Goal: Task Accomplishment & Management: Use online tool/utility

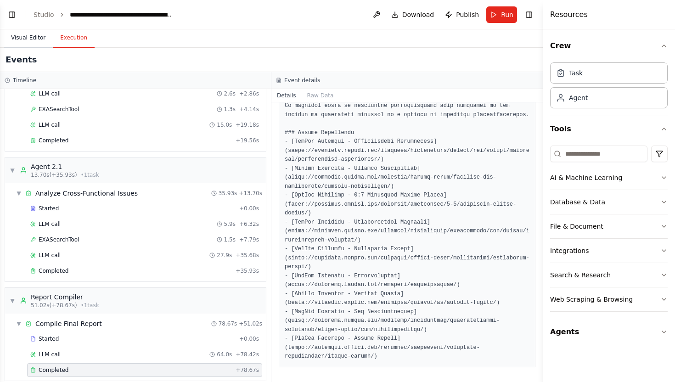
click at [31, 41] on button "Visual Editor" at bounding box center [28, 37] width 49 height 19
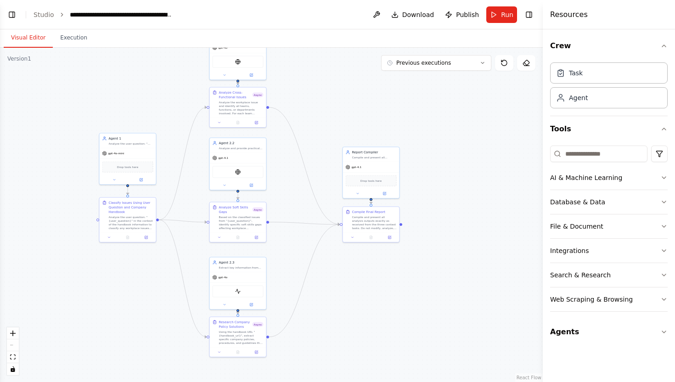
drag, startPoint x: 214, startPoint y: 113, endPoint x: 183, endPoint y: 92, distance: 37.5
click at [183, 92] on div ".deletable-edge-delete-btn { width: 20px; height: 20px; border: 0px solid #ffff…" at bounding box center [271, 215] width 543 height 334
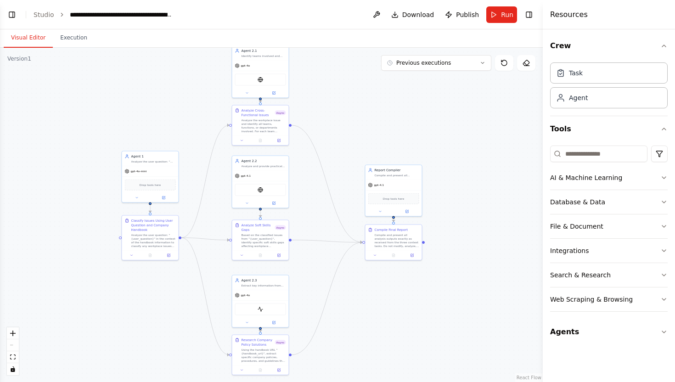
drag, startPoint x: 183, startPoint y: 92, endPoint x: 231, endPoint y: 119, distance: 54.7
click at [231, 119] on div ".deletable-edge-delete-btn { width: 20px; height: 20px; border: 0px solid #ffff…" at bounding box center [271, 215] width 543 height 334
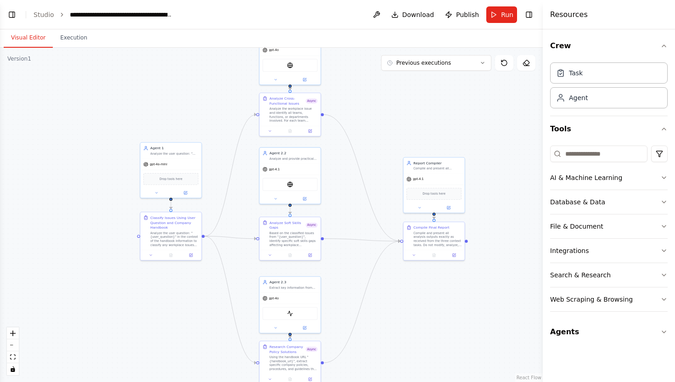
drag, startPoint x: 383, startPoint y: 339, endPoint x: 379, endPoint y: 267, distance: 71.7
click at [379, 267] on div ".deletable-edge-delete-btn { width: 20px; height: 20px; border: 0px solid #ffff…" at bounding box center [271, 215] width 543 height 334
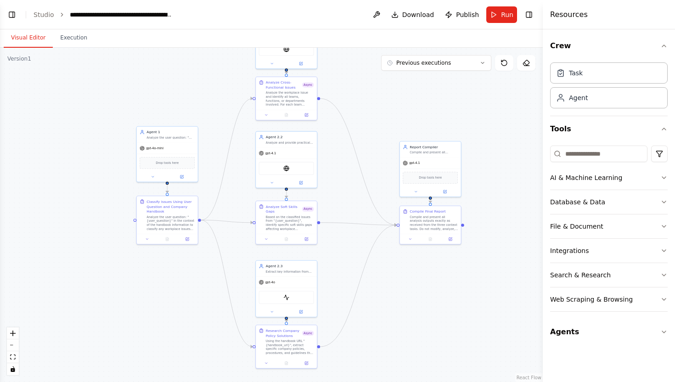
drag, startPoint x: 389, startPoint y: 272, endPoint x: 389, endPoint y: 308, distance: 35.8
click at [389, 308] on div ".deletable-edge-delete-btn { width: 20px; height: 20px; border: 0px solid #ffff…" at bounding box center [271, 215] width 543 height 334
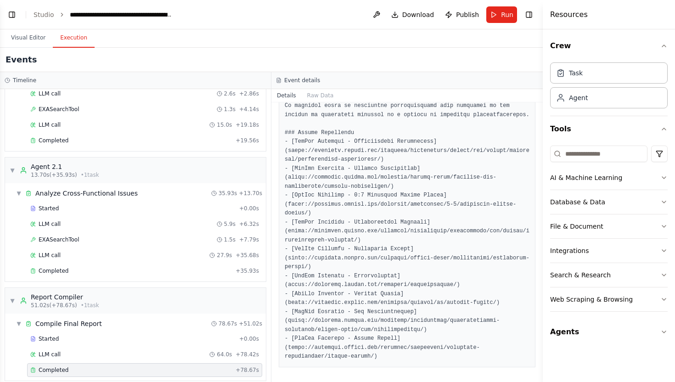
click at [70, 44] on button "Execution" at bounding box center [74, 37] width 42 height 19
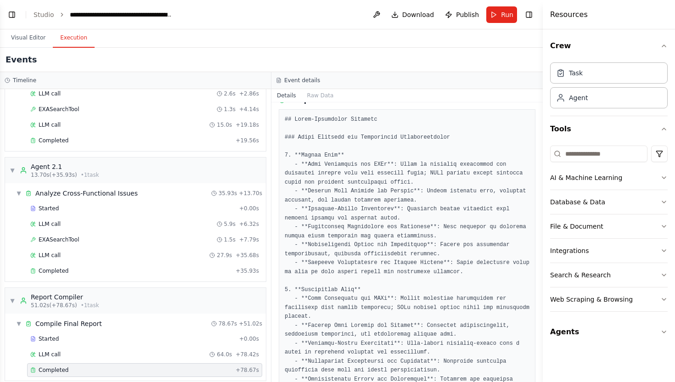
scroll to position [117, 0]
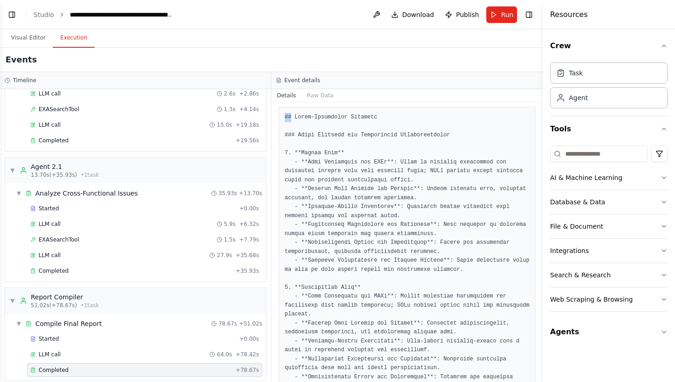
drag, startPoint x: 285, startPoint y: 117, endPoint x: 293, endPoint y: 118, distance: 8.3
click at [12, 43] on button "Visual Editor" at bounding box center [28, 37] width 49 height 19
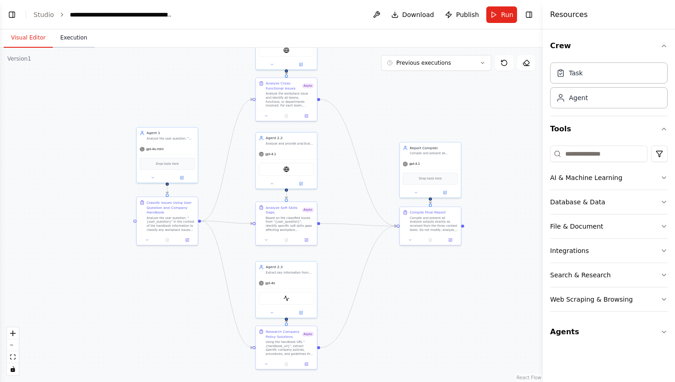
click at [55, 40] on button "Execution" at bounding box center [74, 37] width 42 height 19
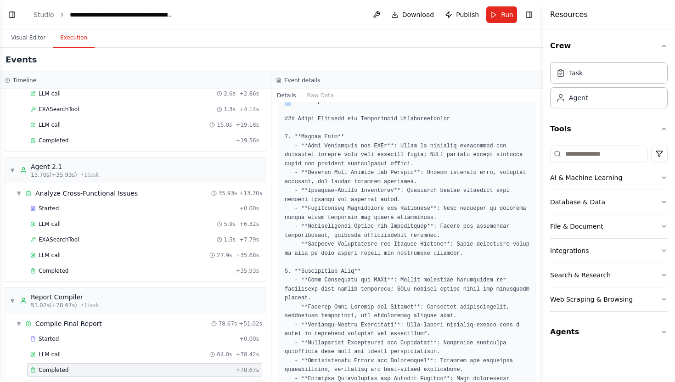
scroll to position [136, 0]
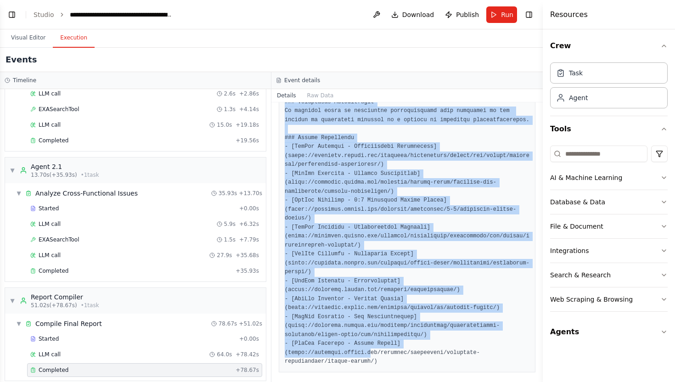
scroll to position [2573, 0]
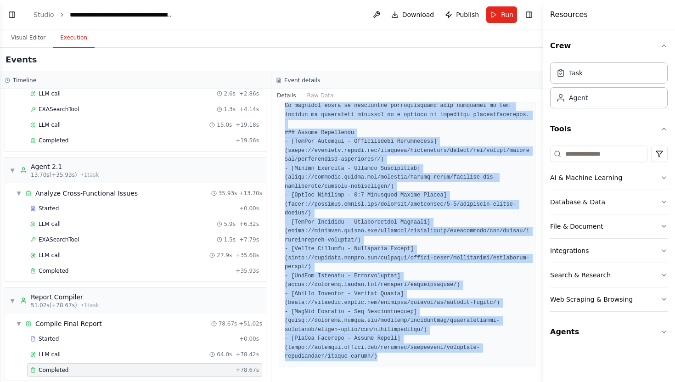
drag, startPoint x: 286, startPoint y: 232, endPoint x: 370, endPoint y: 382, distance: 171.5
click at [370, 382] on div "Completed [DATE] 03:45:30 Description Compile and present all analysis outputs …" at bounding box center [406, 242] width 271 height 280
copy pre "## Cross-Functional Analysis ### Teams Involved and Operational Characteristics…"
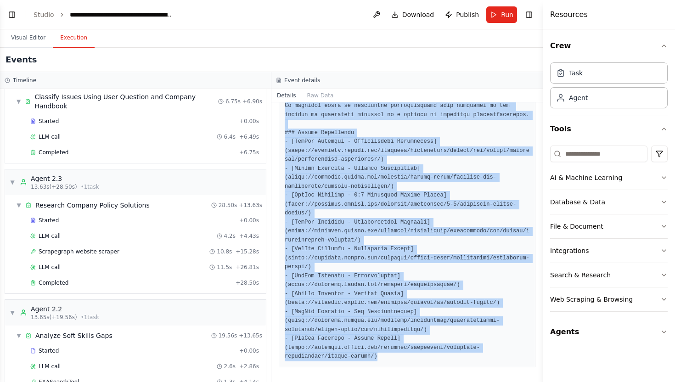
scroll to position [0, 0]
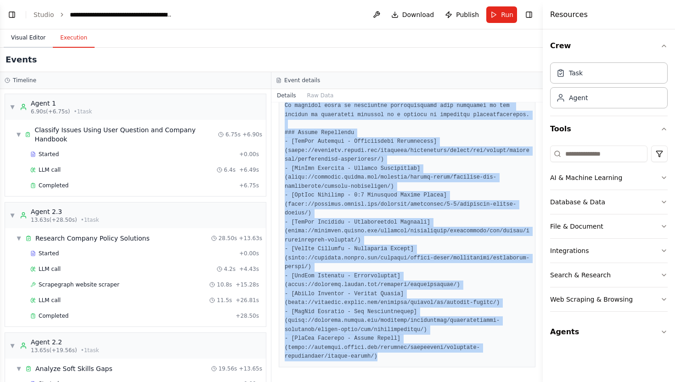
click at [34, 37] on button "Visual Editor" at bounding box center [28, 37] width 49 height 19
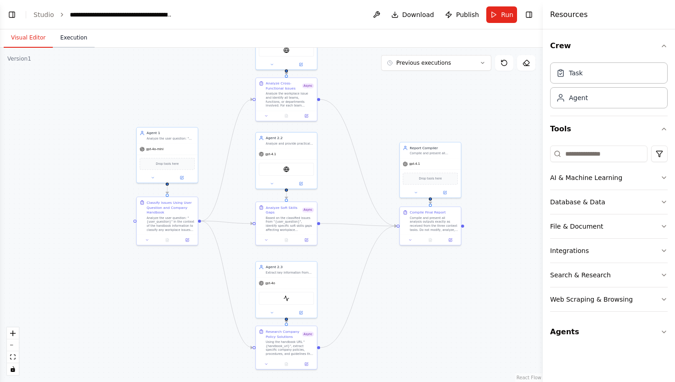
click at [57, 41] on button "Execution" at bounding box center [74, 37] width 42 height 19
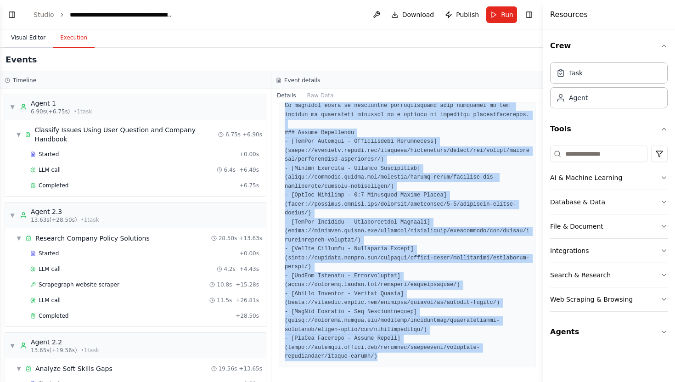
click at [29, 41] on button "Visual Editor" at bounding box center [28, 37] width 49 height 19
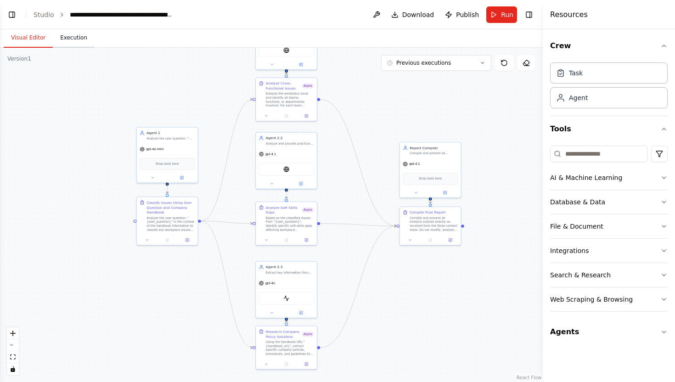
click at [62, 41] on button "Execution" at bounding box center [74, 37] width 42 height 19
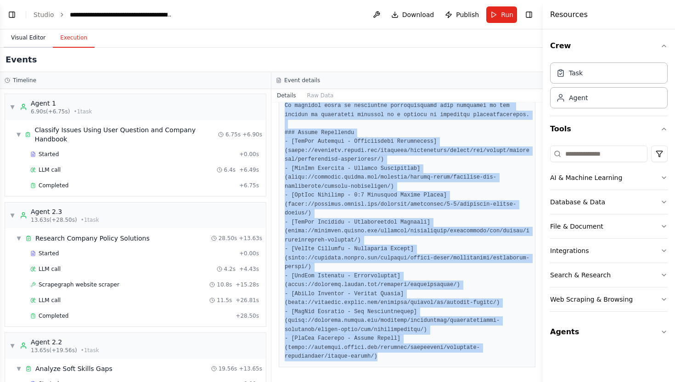
click at [28, 39] on button "Visual Editor" at bounding box center [28, 37] width 49 height 19
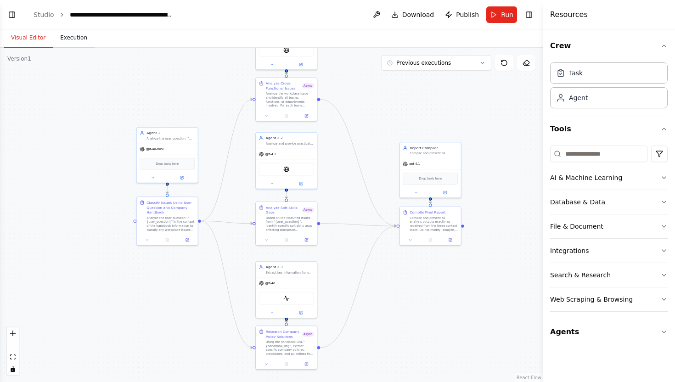
click at [61, 39] on button "Execution" at bounding box center [74, 37] width 42 height 19
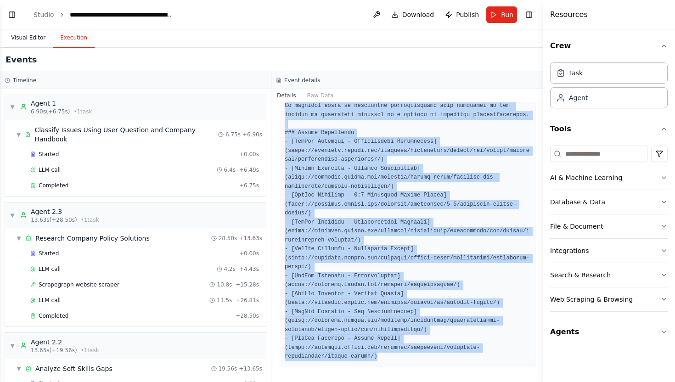
click at [36, 31] on button "Visual Editor" at bounding box center [28, 37] width 49 height 19
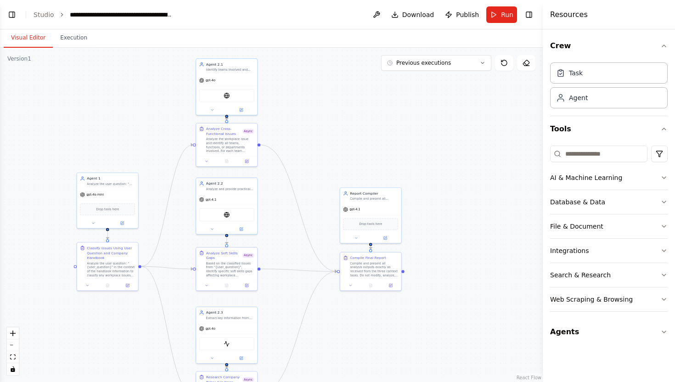
drag, startPoint x: 209, startPoint y: 164, endPoint x: 150, endPoint y: 210, distance: 75.6
click at [150, 210] on div ".deletable-edge-delete-btn { width: 20px; height: 20px; border: 0px solid #ffff…" at bounding box center [271, 215] width 543 height 334
click at [84, 42] on button "Execution" at bounding box center [74, 37] width 42 height 19
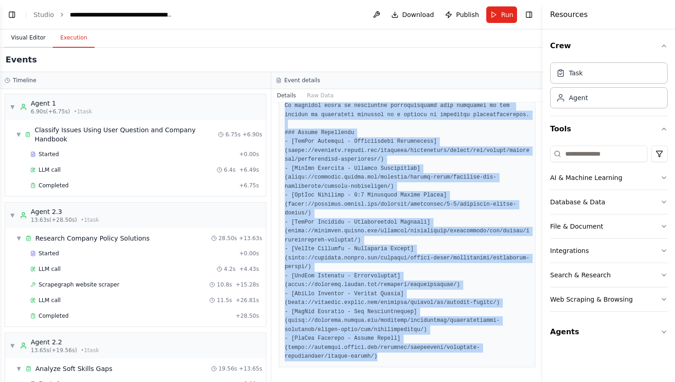
click at [39, 44] on button "Visual Editor" at bounding box center [28, 37] width 49 height 19
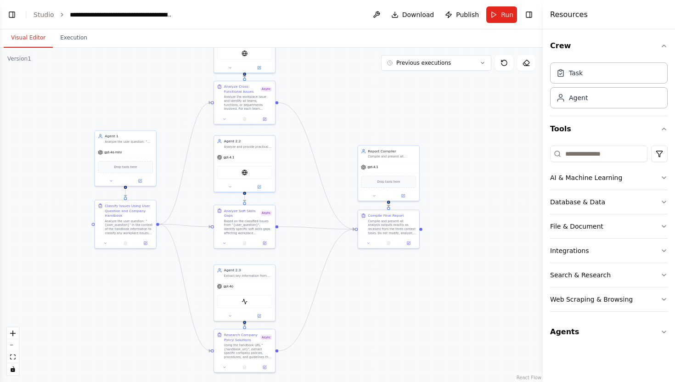
drag, startPoint x: 288, startPoint y: 92, endPoint x: 306, endPoint y: 50, distance: 45.9
click at [306, 50] on div ".deletable-edge-delete-btn { width: 20px; height: 20px; border: 0px solid #ffff…" at bounding box center [271, 215] width 543 height 334
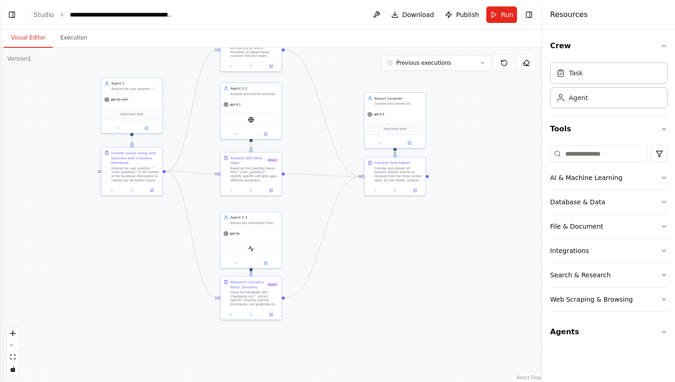
drag, startPoint x: 308, startPoint y: 252, endPoint x: 317, endPoint y: 188, distance: 64.4
click at [317, 188] on div ".deletable-edge-delete-btn { width: 20px; height: 20px; border: 0px solid #ffff…" at bounding box center [271, 215] width 543 height 334
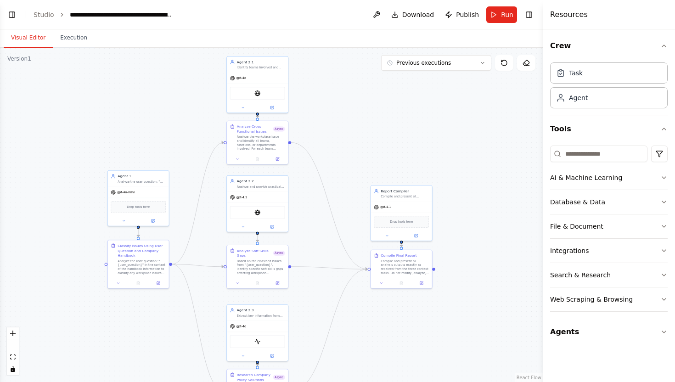
drag, startPoint x: 295, startPoint y: 209, endPoint x: 304, endPoint y: 342, distance: 134.0
click at [304, 343] on div ".deletable-edge-delete-btn { width: 20px; height: 20px; border: 0px solid #ffff…" at bounding box center [271, 215] width 543 height 334
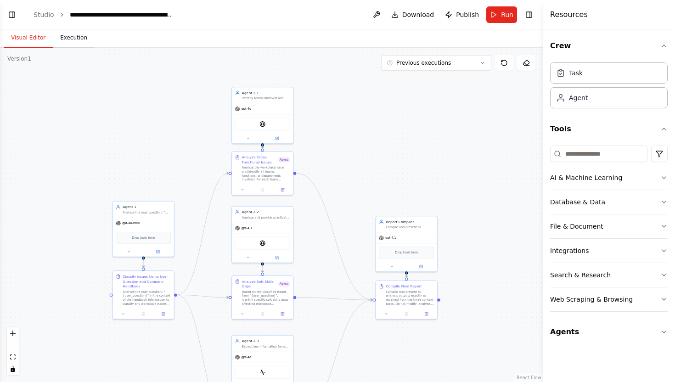
click at [79, 39] on button "Execution" at bounding box center [74, 37] width 42 height 19
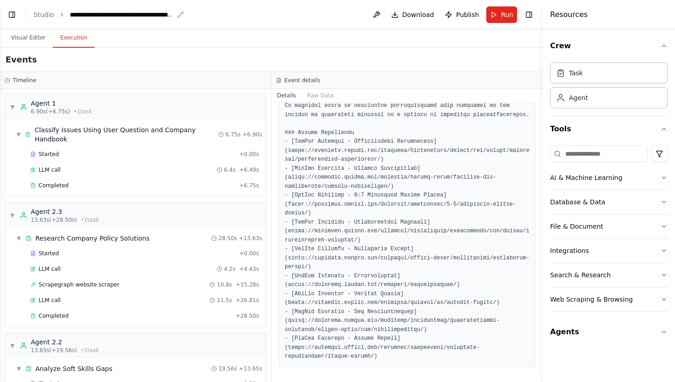
click at [179, 12] on icon "breadcrumb" at bounding box center [180, 14] width 7 height 7
click at [157, 17] on div "**********" at bounding box center [121, 14] width 103 height 9
click at [227, 16] on header "**********" at bounding box center [271, 14] width 543 height 29
click at [159, 11] on div "**********" at bounding box center [121, 14] width 103 height 9
drag, startPoint x: 227, startPoint y: 14, endPoint x: 69, endPoint y: 16, distance: 158.0
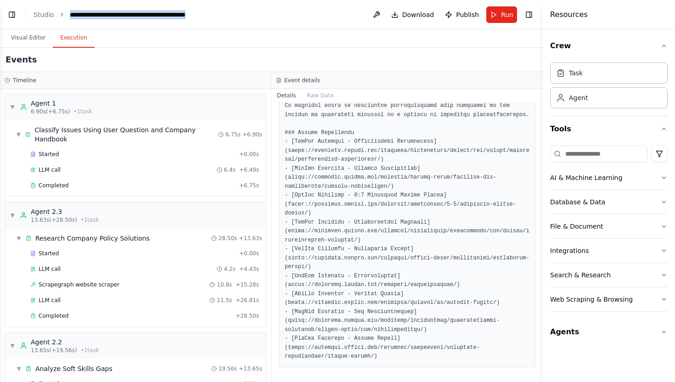
click at [70, 16] on div "**********" at bounding box center [149, 14] width 159 height 9
click at [184, 33] on div "Visual Editor Execution" at bounding box center [271, 38] width 543 height 18
click at [184, 45] on div "Visual Editor Execution" at bounding box center [271, 38] width 543 height 18
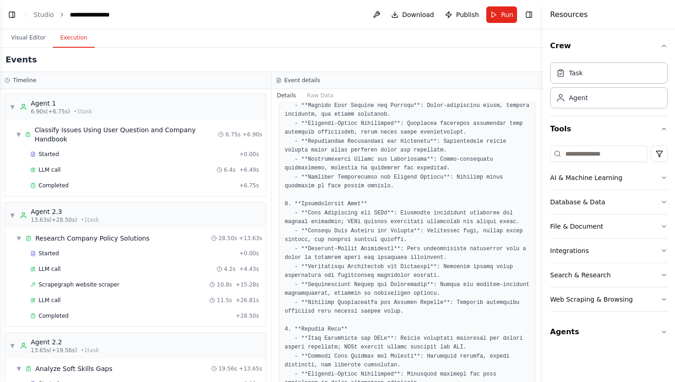
scroll to position [857, 0]
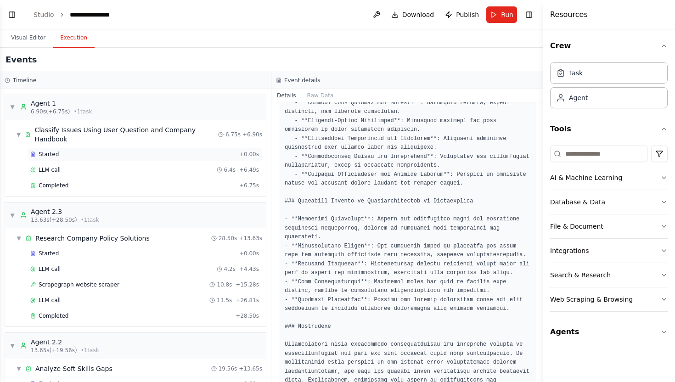
click at [62, 151] on div "Started" at bounding box center [132, 154] width 205 height 7
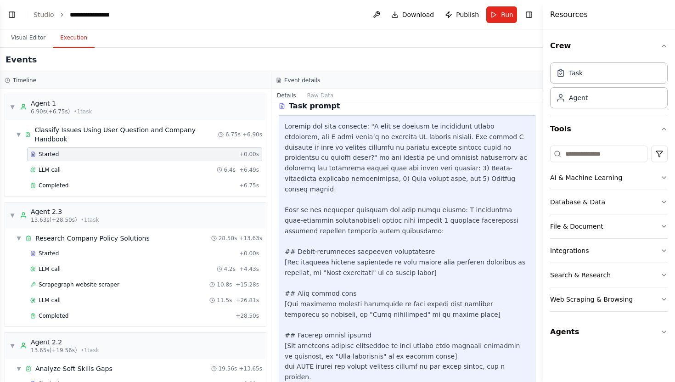
scroll to position [0, 0]
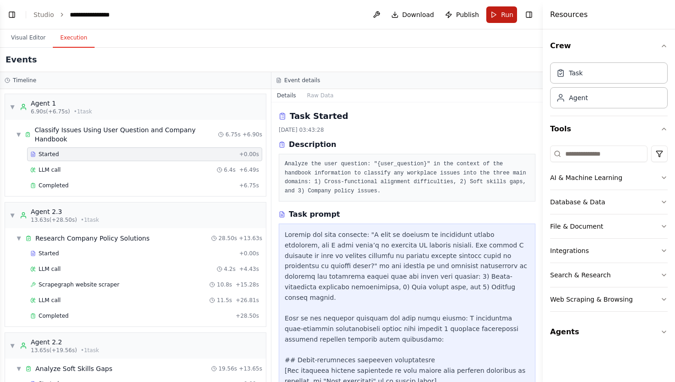
click at [502, 10] on span "Run" at bounding box center [507, 14] width 12 height 9
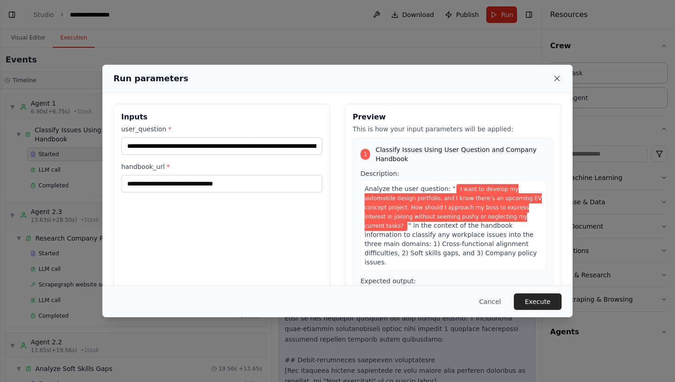
click at [558, 78] on icon at bounding box center [557, 78] width 5 height 5
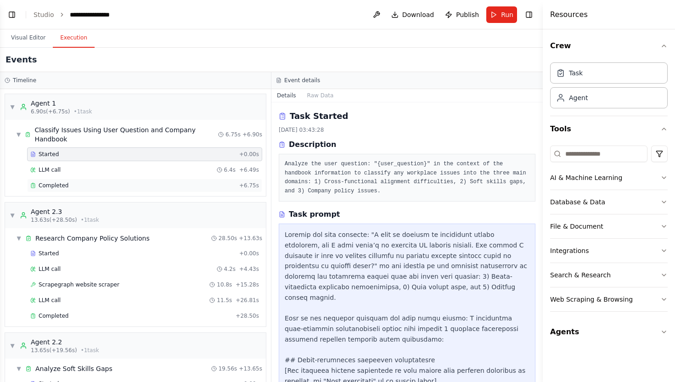
click at [76, 181] on div "Completed + 6.75s" at bounding box center [144, 186] width 235 height 14
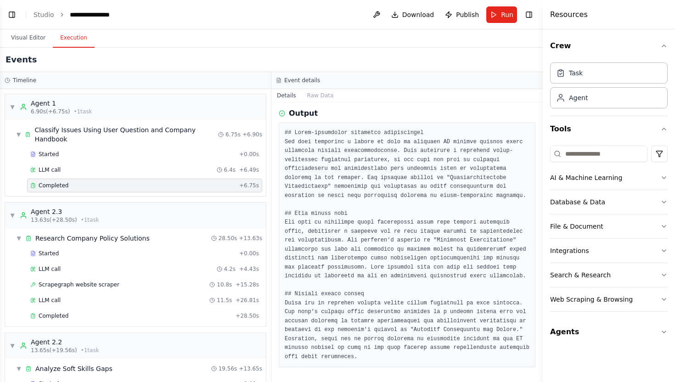
scroll to position [100, 0]
click at [156, 313] on div "Completed + 28.50s" at bounding box center [144, 316] width 235 height 14
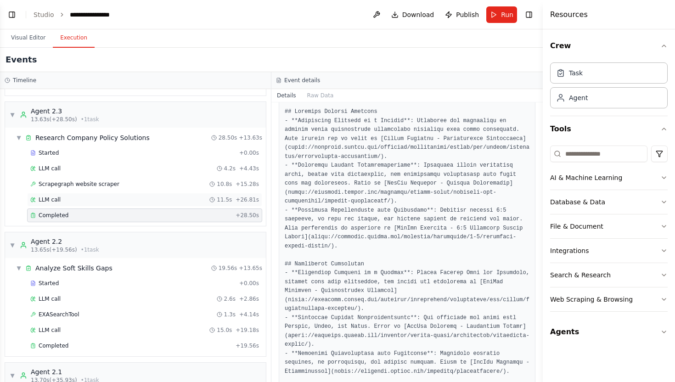
scroll to position [127, 0]
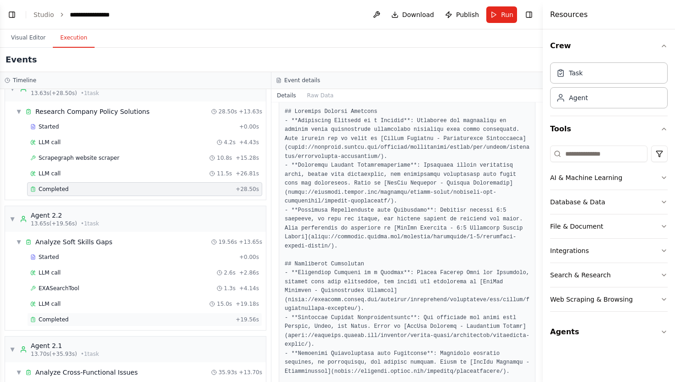
click at [95, 316] on div "Completed" at bounding box center [131, 319] width 202 height 7
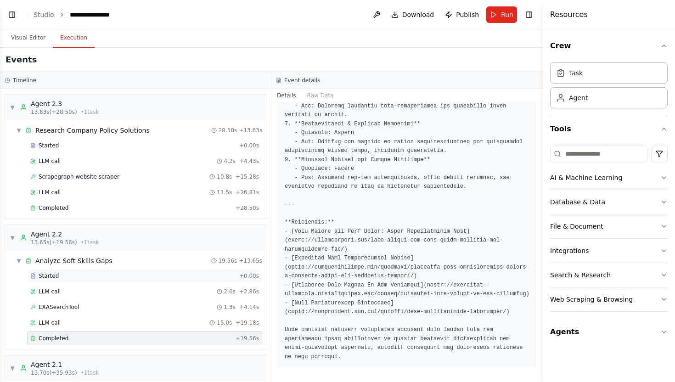
scroll to position [43, 0]
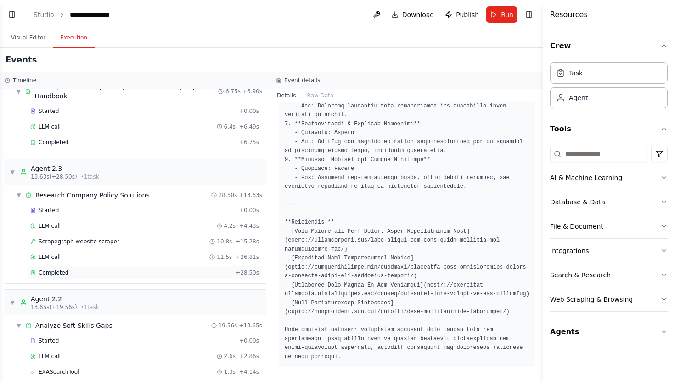
click at [128, 269] on div "Completed" at bounding box center [131, 272] width 202 height 7
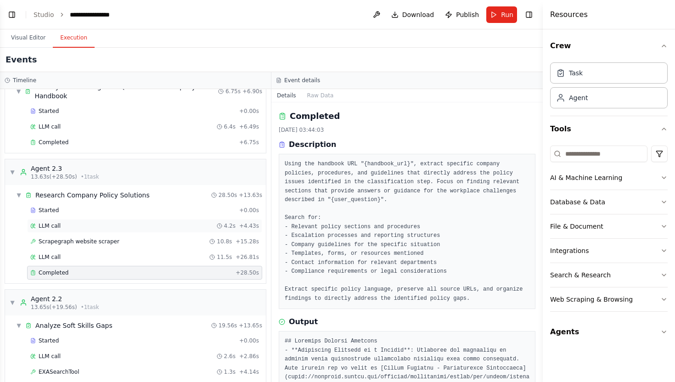
scroll to position [0, 0]
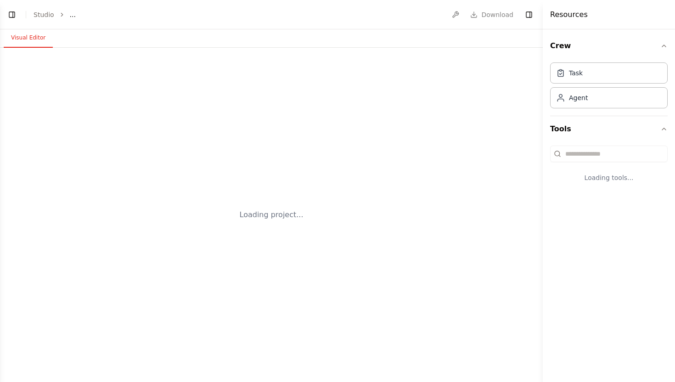
select select "****"
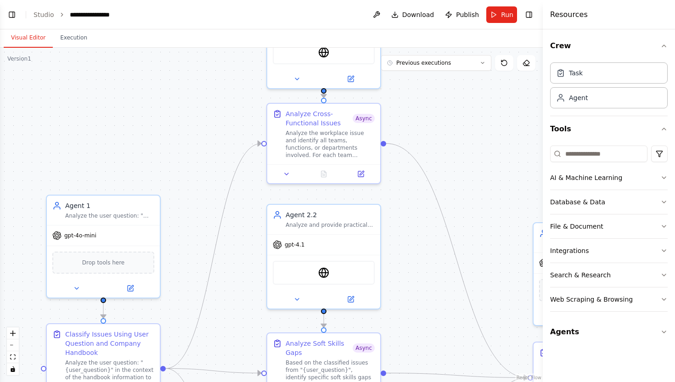
scroll to position [422, 0]
click at [498, 13] on button "Run" at bounding box center [501, 14] width 31 height 17
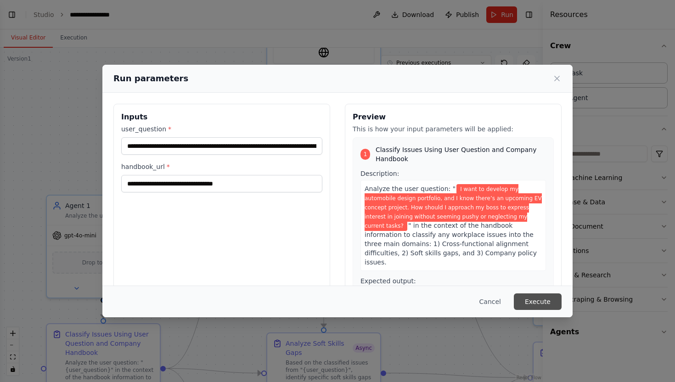
click at [537, 299] on button "Execute" at bounding box center [538, 301] width 48 height 17
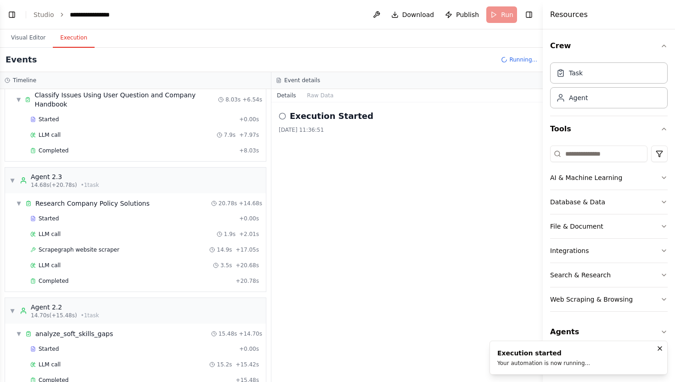
scroll to position [0, 0]
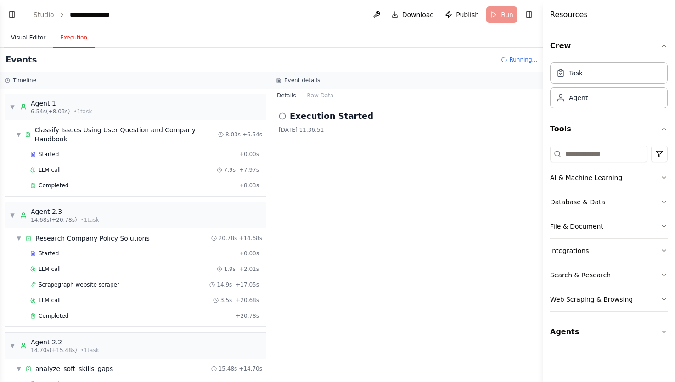
click at [21, 38] on button "Visual Editor" at bounding box center [28, 37] width 49 height 19
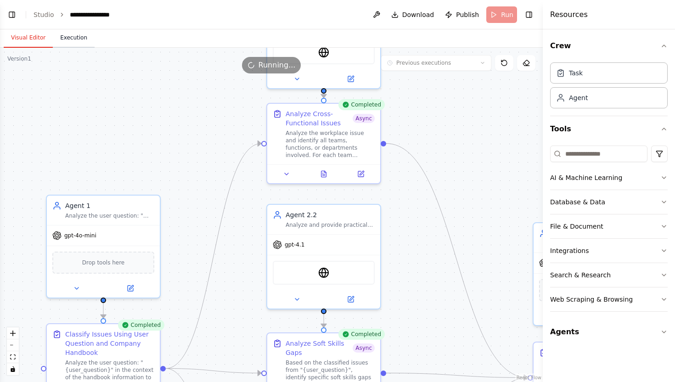
click at [68, 29] on button "Execution" at bounding box center [74, 37] width 42 height 19
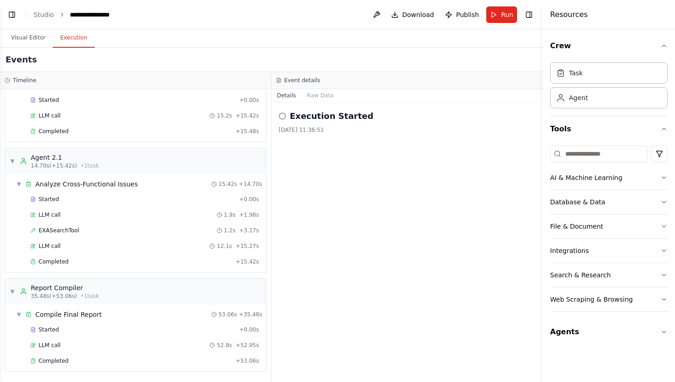
scroll to position [489, 0]
click at [91, 364] on div "Completed" at bounding box center [131, 360] width 202 height 7
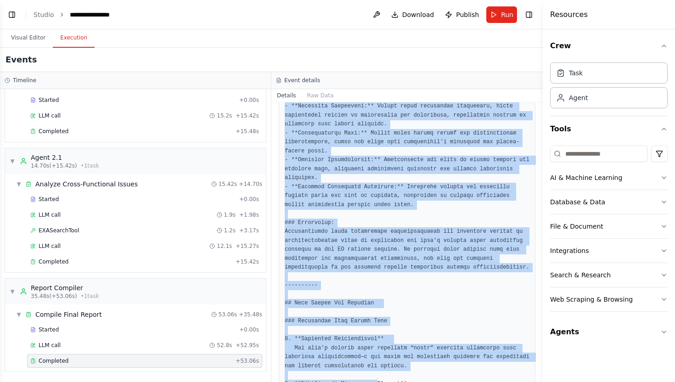
scroll to position [610, 0]
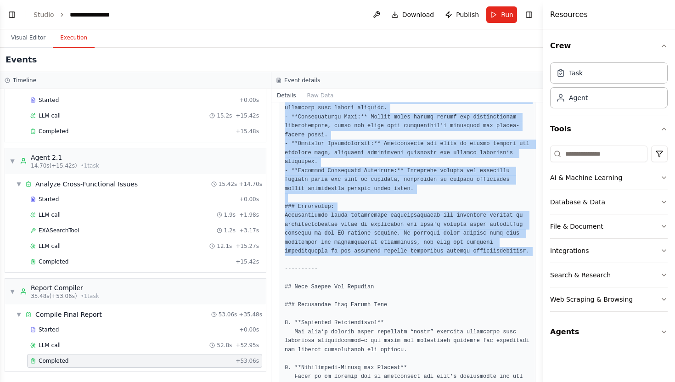
drag, startPoint x: 286, startPoint y: 196, endPoint x: 373, endPoint y: 269, distance: 113.5
copy pre "## Cross-Functional Analysis ### Teams Involved: 1. **Design Team** - **Core Ob…"
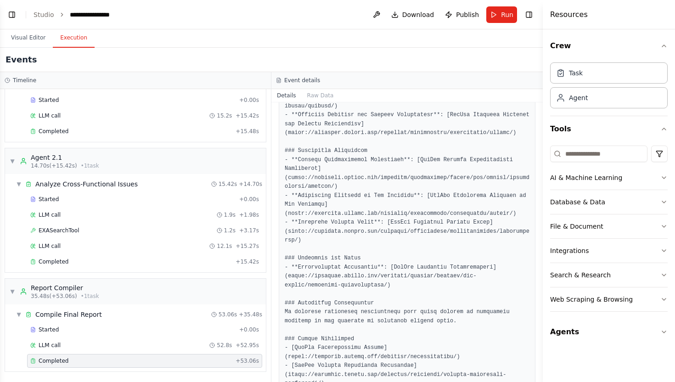
scroll to position [1585, 0]
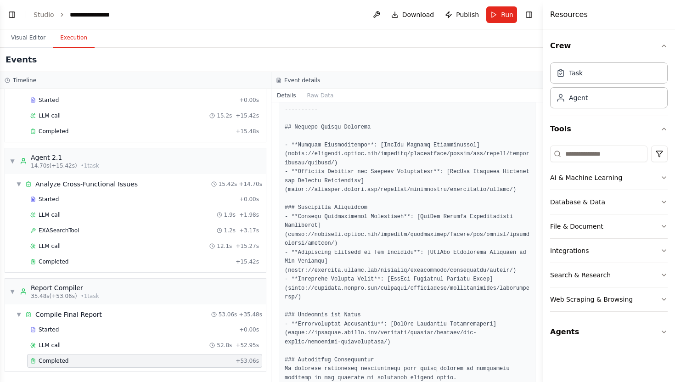
drag, startPoint x: 285, startPoint y: 209, endPoint x: 467, endPoint y: 117, distance: 204.6
copy pre "## Soft Skills Gap Analysis ### Identified Soft Skills Gaps 1. **Assertive Comm…"
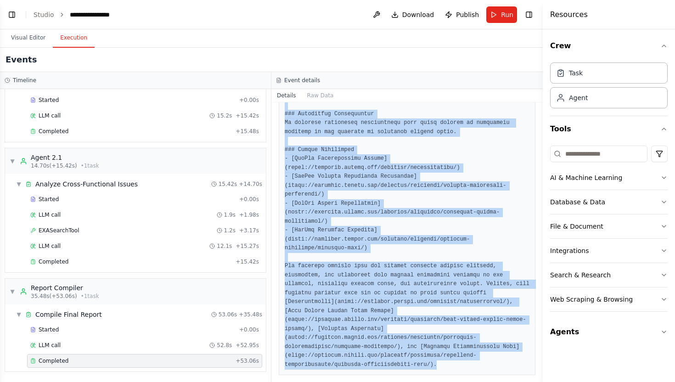
scroll to position [1857, 0]
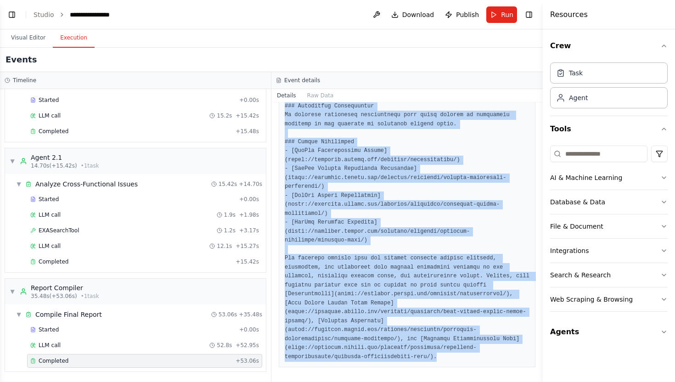
drag, startPoint x: 285, startPoint y: 203, endPoint x: 398, endPoint y: 381, distance: 211.4
click at [398, 381] on div "Completed 26/09/2025, 11:38:19 Description Compile and present all analysis out…" at bounding box center [406, 242] width 271 height 280
copy pre "## Company Policy Research - **Project Participation**: [GitLab Project Partici…"
click at [507, 19] on span "Run" at bounding box center [507, 14] width 12 height 9
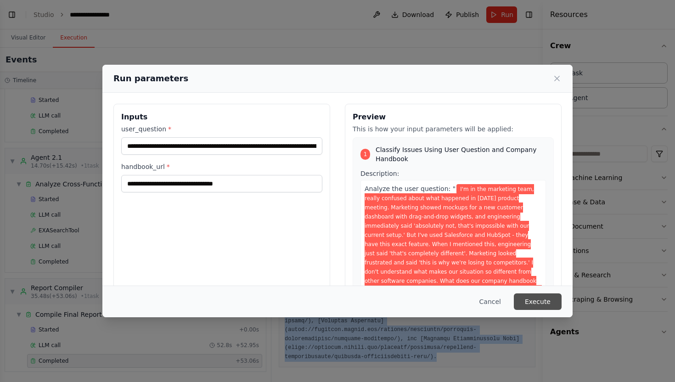
click at [552, 308] on button "Execute" at bounding box center [538, 301] width 48 height 17
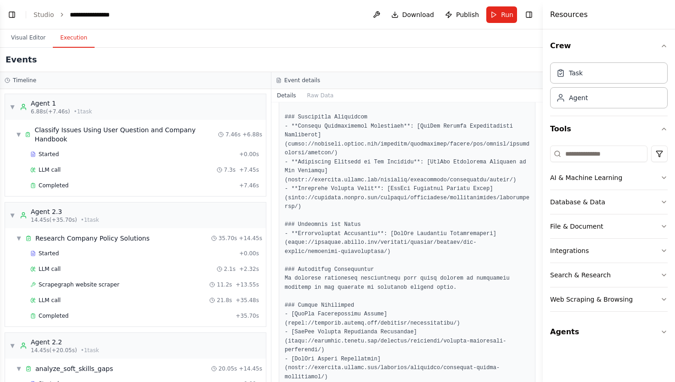
scroll to position [1526, 0]
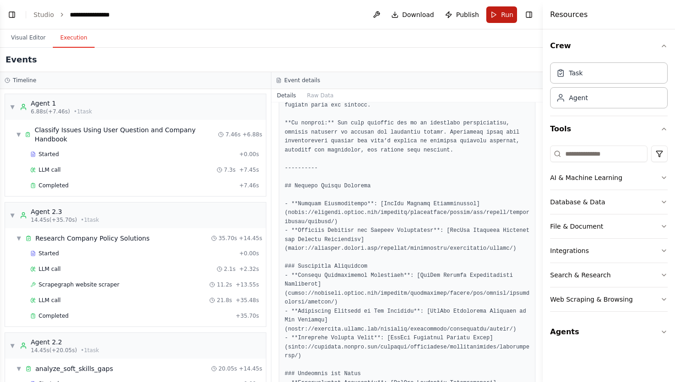
click at [509, 10] on span "Run" at bounding box center [507, 14] width 12 height 9
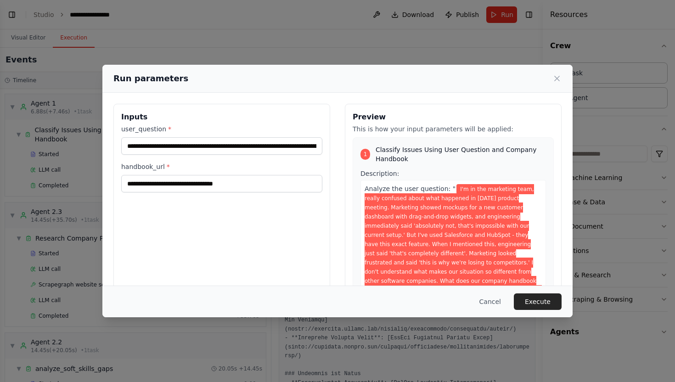
click at [560, 84] on div "Run parameters" at bounding box center [337, 78] width 448 height 13
click at [556, 80] on icon at bounding box center [557, 78] width 9 height 9
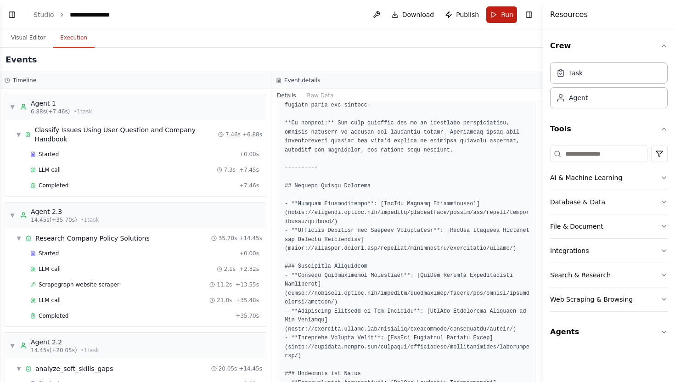
click at [504, 14] on span "Run" at bounding box center [507, 14] width 12 height 9
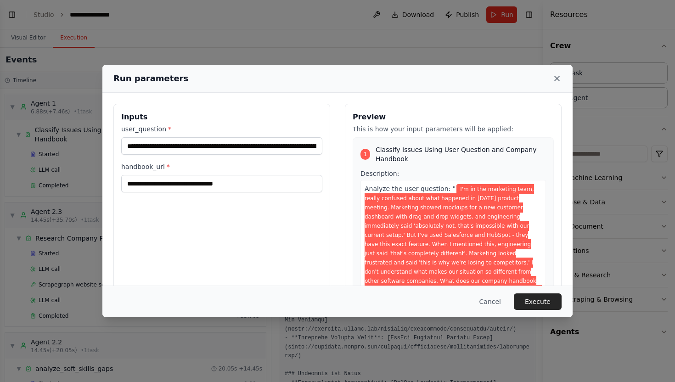
click at [557, 78] on icon at bounding box center [557, 78] width 5 height 5
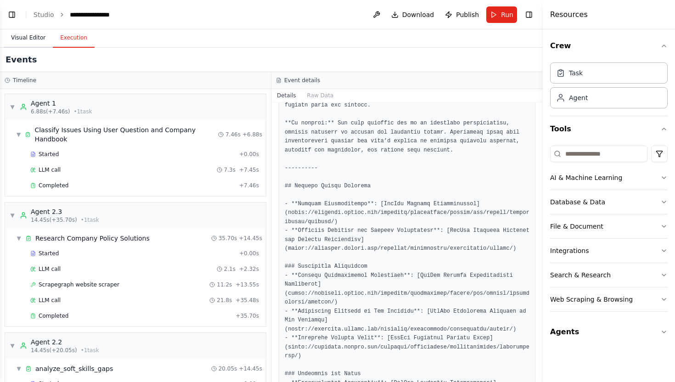
click at [36, 41] on button "Visual Editor" at bounding box center [28, 37] width 49 height 19
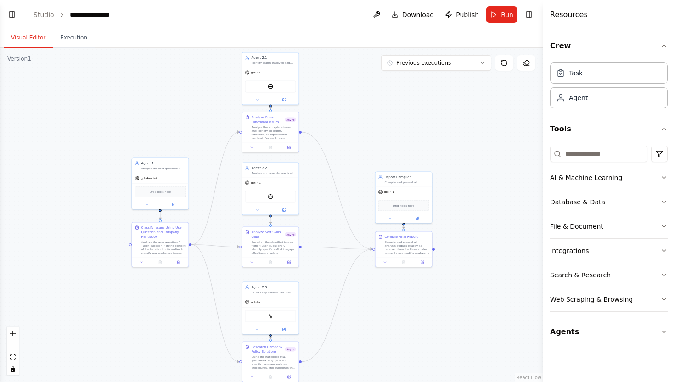
drag, startPoint x: 189, startPoint y: 114, endPoint x: 180, endPoint y: 115, distance: 9.2
click at [180, 115] on div ".deletable-edge-delete-btn { width: 20px; height: 20px; border: 0px solid #ffff…" at bounding box center [271, 215] width 543 height 334
drag, startPoint x: 180, startPoint y: 115, endPoint x: 180, endPoint y: 107, distance: 7.3
click at [180, 107] on div ".deletable-edge-delete-btn { width: 20px; height: 20px; border: 0px solid #ffff…" at bounding box center [271, 215] width 543 height 334
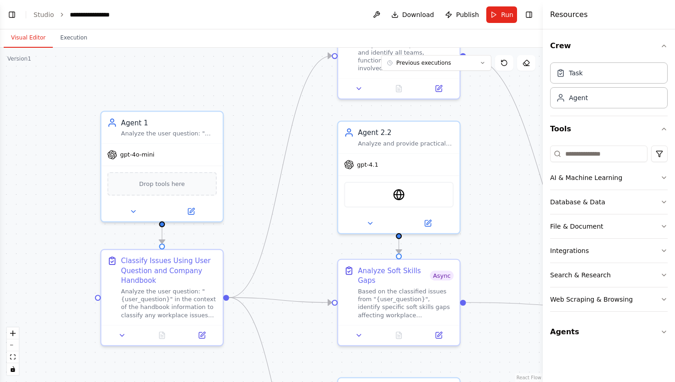
drag, startPoint x: 112, startPoint y: 245, endPoint x: 57, endPoint y: 314, distance: 87.3
click at [57, 314] on div ".deletable-edge-delete-btn { width: 20px; height: 20px; border: 0px solid #ffff…" at bounding box center [271, 215] width 543 height 334
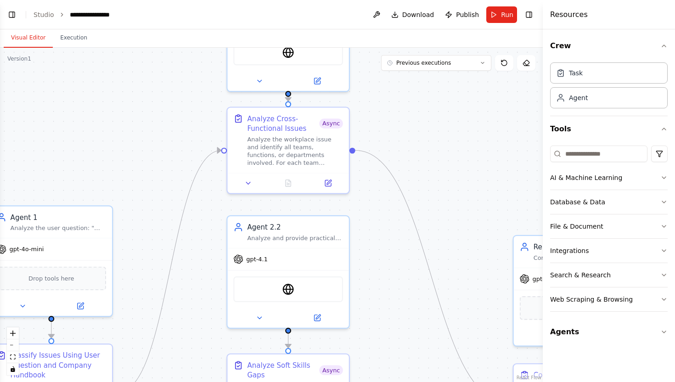
drag, startPoint x: 263, startPoint y: 97, endPoint x: 149, endPoint y: 196, distance: 150.4
click at [150, 194] on div ".deletable-edge-delete-btn { width: 20px; height: 20px; border: 0px solid #ffff…" at bounding box center [271, 215] width 543 height 334
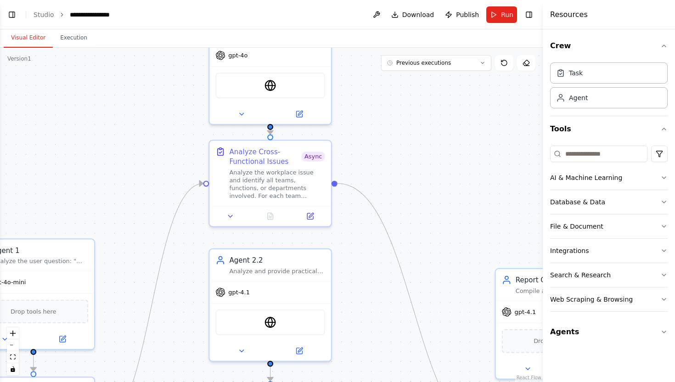
drag, startPoint x: 149, startPoint y: 196, endPoint x: 93, endPoint y: 315, distance: 132.1
click at [93, 315] on div ".deletable-edge-delete-btn { width: 20px; height: 20px; border: 0px solid #ffff…" at bounding box center [271, 215] width 543 height 334
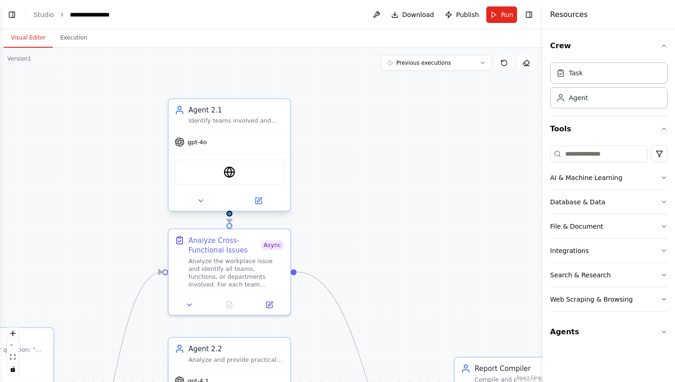
click at [262, 122] on div "Identify teams involved and map their operational characteristics. Focus on tea…" at bounding box center [236, 121] width 96 height 8
click at [262, 205] on button at bounding box center [259, 201] width 56 height 12
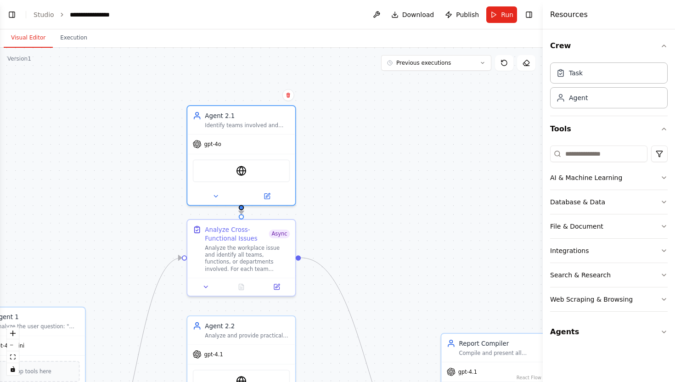
drag, startPoint x: 335, startPoint y: 145, endPoint x: 335, endPoint y: 6, distance: 138.7
click at [335, 6] on main "**********" at bounding box center [271, 191] width 543 height 382
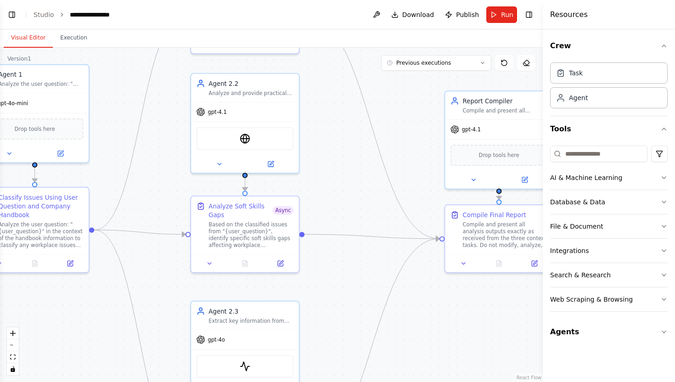
drag, startPoint x: 313, startPoint y: 182, endPoint x: 317, endPoint y: 79, distance: 103.9
click at [317, 79] on div ".deletable-edge-delete-btn { width: 20px; height: 20px; border: 0px solid #ffff…" at bounding box center [271, 215] width 543 height 334
click at [272, 164] on icon at bounding box center [270, 162] width 5 height 5
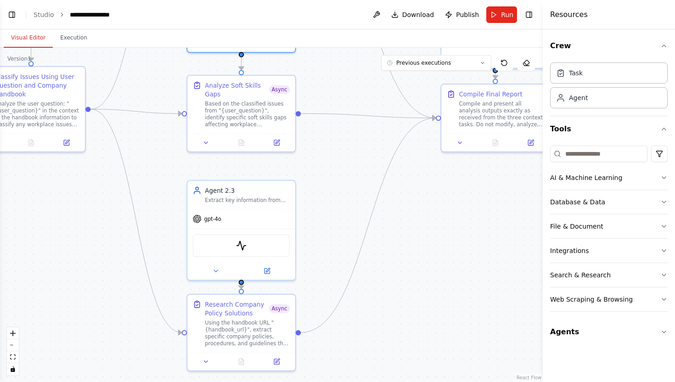
drag, startPoint x: 351, startPoint y: 184, endPoint x: 348, endPoint y: 63, distance: 120.9
click at [348, 63] on div ".deletable-edge-delete-btn { width: 20px; height: 20px; border: 0px solid #ffff…" at bounding box center [271, 215] width 543 height 334
drag, startPoint x: 304, startPoint y: 185, endPoint x: 304, endPoint y: 159, distance: 26.2
click at [304, 159] on div ".deletable-edge-delete-btn { width: 20px; height: 20px; border: 0px solid #ffff…" at bounding box center [271, 215] width 543 height 334
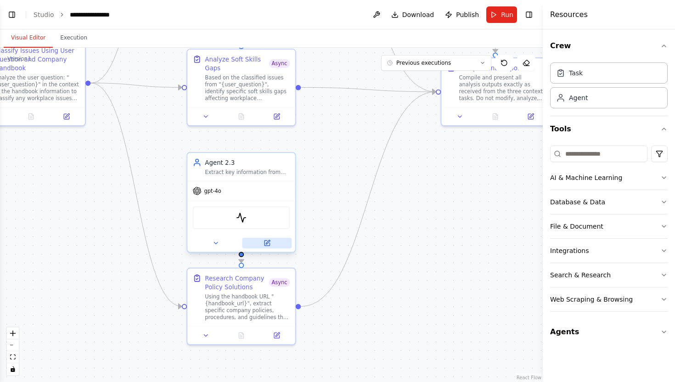
click at [271, 243] on button at bounding box center [267, 243] width 50 height 11
click at [268, 244] on icon at bounding box center [267, 243] width 5 height 5
click at [265, 168] on div "Agent 2.3 Extract key information from {handbook_url} that directly answers com…" at bounding box center [247, 166] width 85 height 17
click at [274, 243] on button at bounding box center [267, 243] width 50 height 11
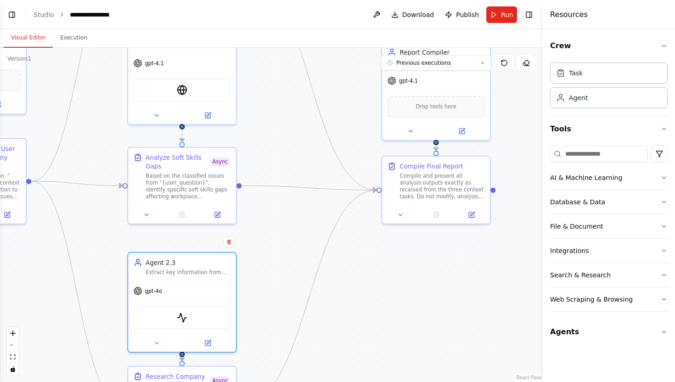
drag, startPoint x: 418, startPoint y: 240, endPoint x: 359, endPoint y: 339, distance: 114.8
click at [359, 339] on div ".deletable-edge-delete-btn { width: 20px; height: 20px; border: 0px solid #ffff…" at bounding box center [271, 215] width 543 height 334
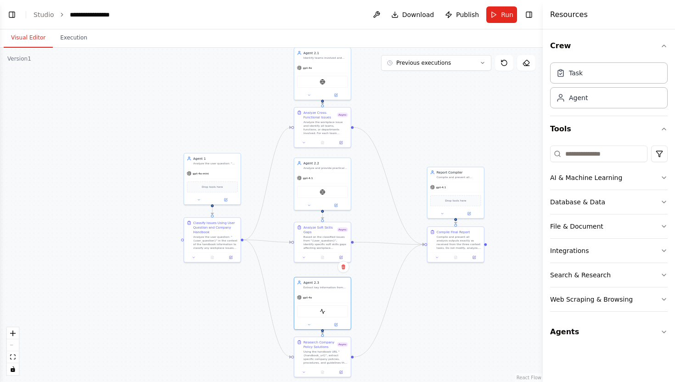
drag, startPoint x: 145, startPoint y: 131, endPoint x: 283, endPoint y: 186, distance: 148.4
click at [283, 186] on div ".deletable-edge-delete-btn { width: 20px; height: 20px; border: 0px solid #ffff…" at bounding box center [271, 215] width 543 height 334
click at [80, 40] on button "Execution" at bounding box center [74, 37] width 42 height 19
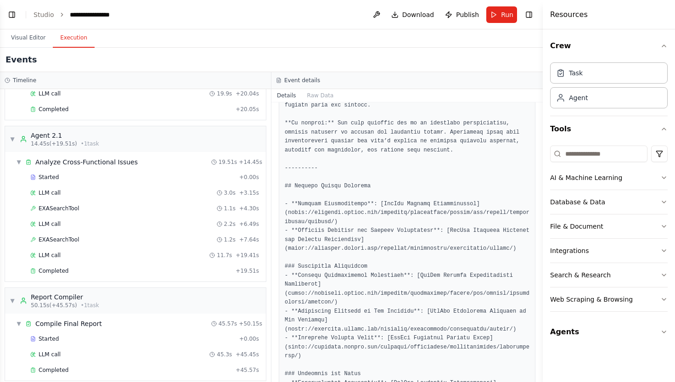
scroll to position [0, 0]
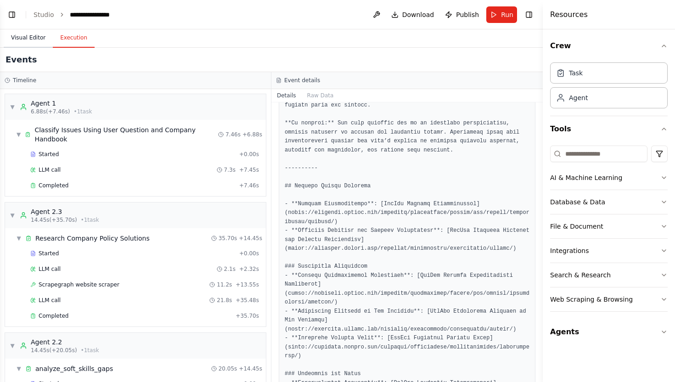
click at [30, 44] on button "Visual Editor" at bounding box center [28, 37] width 49 height 19
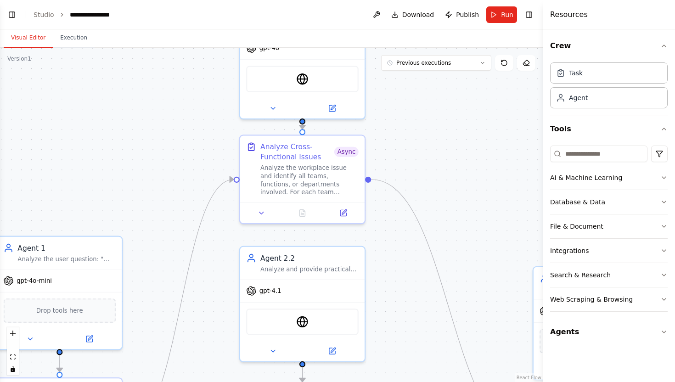
drag, startPoint x: 346, startPoint y: 107, endPoint x: 148, endPoint y: 227, distance: 231.0
click at [148, 227] on div ".deletable-edge-delete-btn { width: 20px; height: 20px; border: 0px solid #ffff…" at bounding box center [271, 215] width 543 height 334
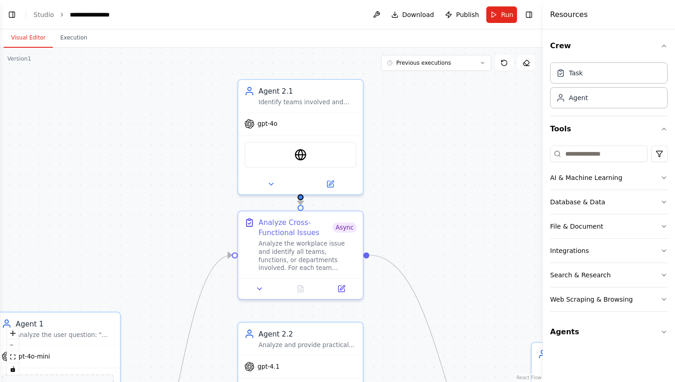
drag, startPoint x: 191, startPoint y: 135, endPoint x: 210, endPoint y: 195, distance: 62.9
click at [210, 195] on div ".deletable-edge-delete-btn { width: 20px; height: 20px; border: 0px solid #ffff…" at bounding box center [271, 215] width 543 height 334
click at [338, 180] on button at bounding box center [330, 182] width 57 height 12
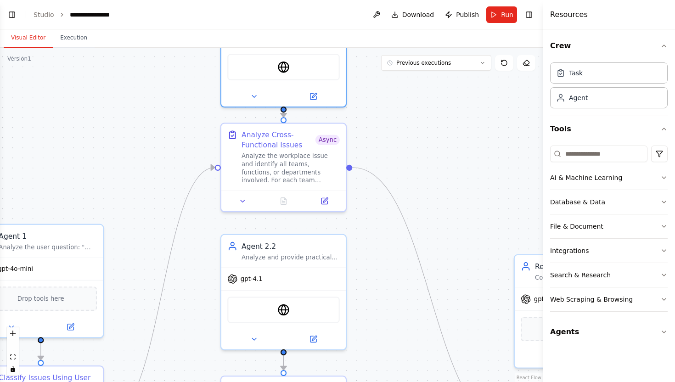
drag, startPoint x: 431, startPoint y: 243, endPoint x: 393, endPoint y: 109, distance: 140.0
click at [393, 109] on div ".deletable-edge-delete-btn { width: 20px; height: 20px; border: 0px solid #ffff…" at bounding box center [271, 215] width 543 height 334
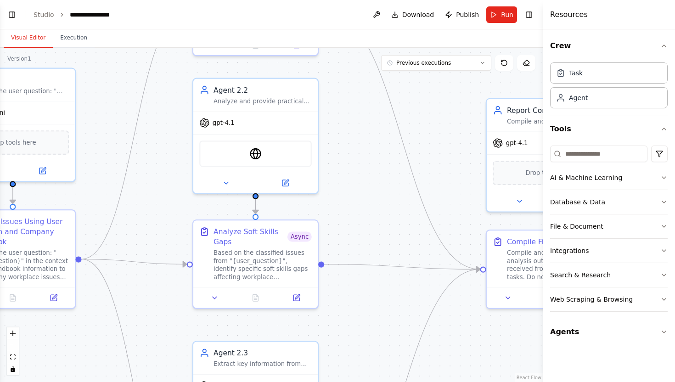
drag, startPoint x: 367, startPoint y: 226, endPoint x: 360, endPoint y: 116, distance: 110.9
click at [360, 116] on div ".deletable-edge-delete-btn { width: 20px; height: 20px; border: 0px solid #ffff…" at bounding box center [271, 215] width 543 height 334
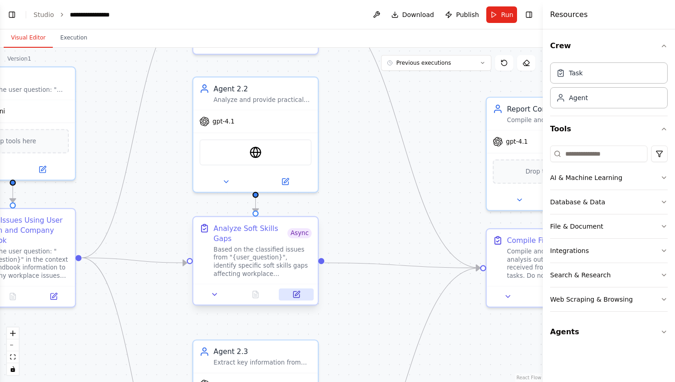
click at [305, 298] on button at bounding box center [296, 294] width 35 height 12
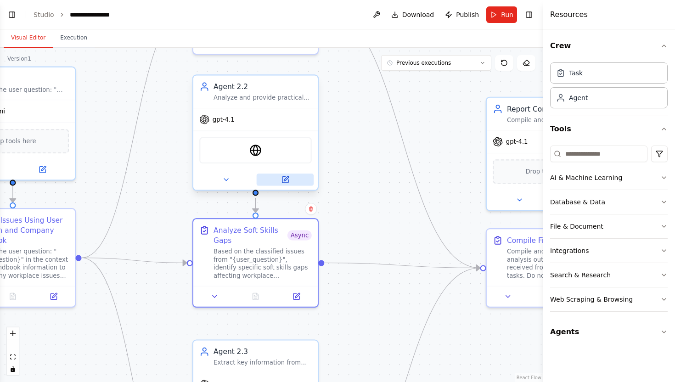
click at [294, 183] on button at bounding box center [285, 180] width 57 height 12
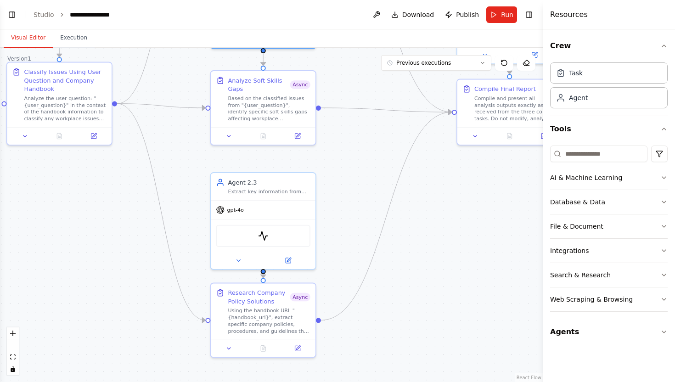
drag, startPoint x: 321, startPoint y: 204, endPoint x: 317, endPoint y: 57, distance: 146.6
click at [317, 57] on div ".deletable-edge-delete-btn { width: 20px; height: 20px; border: 0px solid #ffff…" at bounding box center [271, 215] width 543 height 334
click at [298, 260] on button at bounding box center [288, 258] width 48 height 10
click at [292, 256] on button at bounding box center [288, 258] width 48 height 10
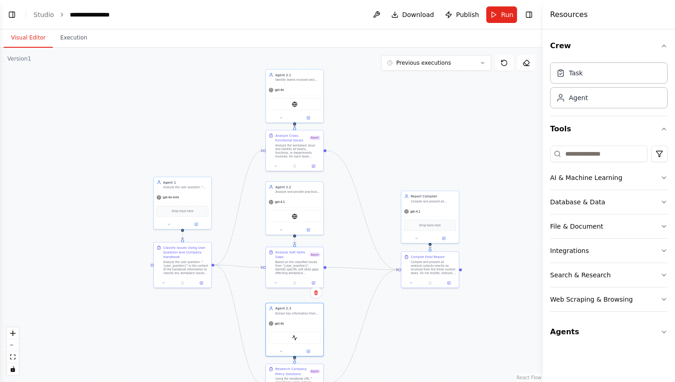
drag, startPoint x: 350, startPoint y: 204, endPoint x: 343, endPoint y: 322, distance: 117.4
click at [343, 322] on div ".deletable-edge-delete-btn { width: 20px; height: 20px; border: 0px solid #ffff…" at bounding box center [271, 215] width 543 height 334
drag, startPoint x: 219, startPoint y: 153, endPoint x: 219, endPoint y: 129, distance: 24.3
click at [219, 129] on div ".deletable-edge-delete-btn { width: 20px; height: 20px; border: 0px solid #ffff…" at bounding box center [271, 215] width 543 height 334
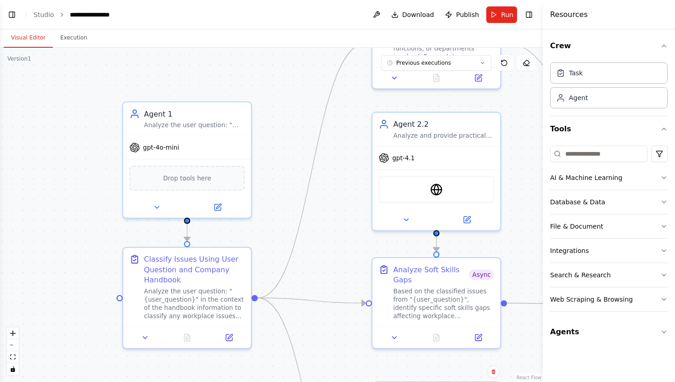
drag, startPoint x: 252, startPoint y: 167, endPoint x: 263, endPoint y: 158, distance: 13.8
click at [263, 158] on div ".deletable-edge-delete-btn { width: 20px; height: 20px; border: 0px solid #ffff…" at bounding box center [271, 215] width 543 height 334
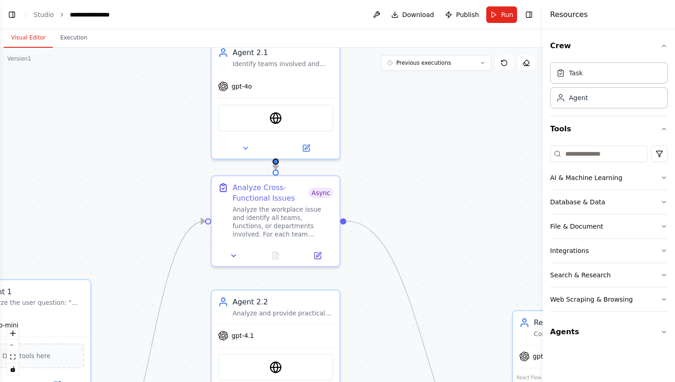
drag, startPoint x: 351, startPoint y: 96, endPoint x: 183, endPoint y: 278, distance: 248.0
click at [183, 278] on div ".deletable-edge-delete-btn { width: 20px; height: 20px; border: 0px solid #ffff…" at bounding box center [271, 215] width 543 height 334
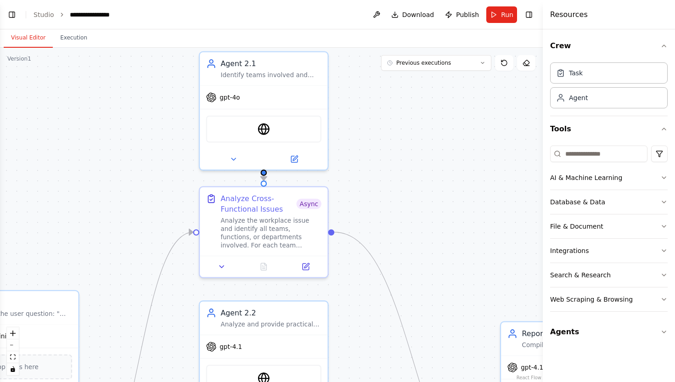
drag, startPoint x: 186, startPoint y: 175, endPoint x: 175, endPoint y: 186, distance: 15.3
click at [175, 186] on div ".deletable-edge-delete-btn { width: 20px; height: 20px; border: 0px solid #ffff…" at bounding box center [271, 215] width 543 height 334
click at [297, 89] on div "gpt-4o" at bounding box center [263, 96] width 128 height 23
click at [299, 164] on div at bounding box center [263, 157] width 128 height 21
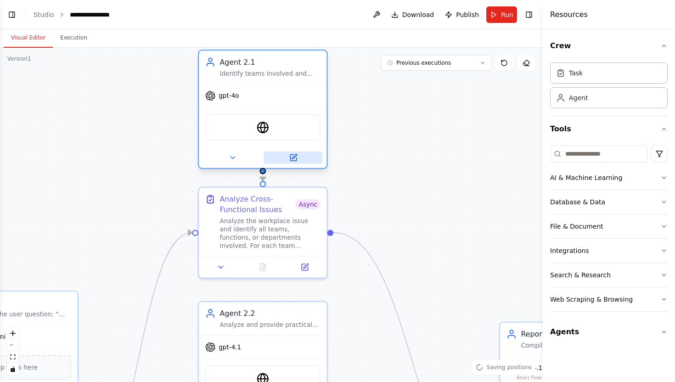
click at [299, 158] on button at bounding box center [293, 158] width 59 height 12
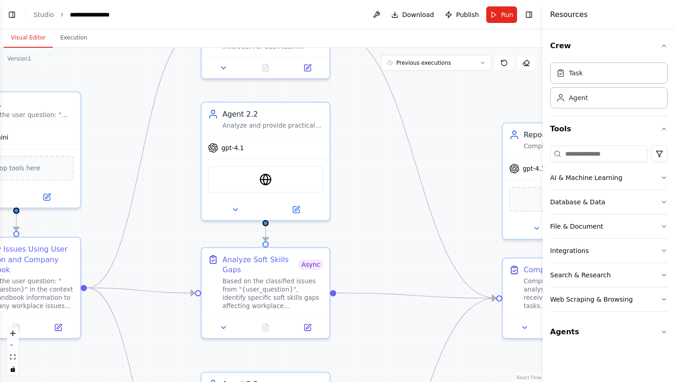
drag, startPoint x: 356, startPoint y: 207, endPoint x: 361, endPoint y: -6, distance: 212.3
click at [361, 0] on html "BETA Hello! I'm the CrewAI assistant. What kind of automation do you want to bu…" at bounding box center [337, 191] width 675 height 382
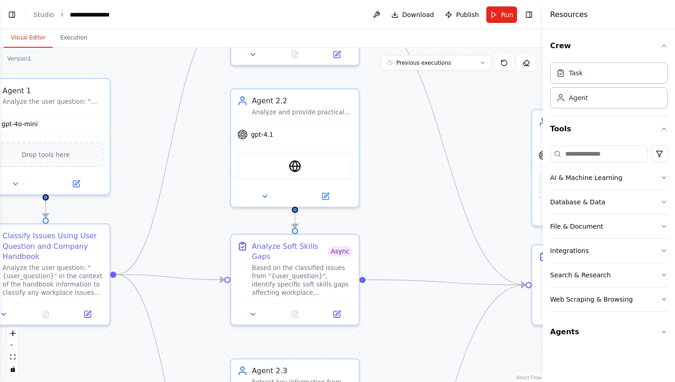
drag, startPoint x: 378, startPoint y: 155, endPoint x: 416, endPoint y: 153, distance: 37.2
click at [416, 153] on div ".deletable-edge-delete-btn { width: 20px; height: 20px; border: 0px solid #ffff…" at bounding box center [271, 215] width 543 height 334
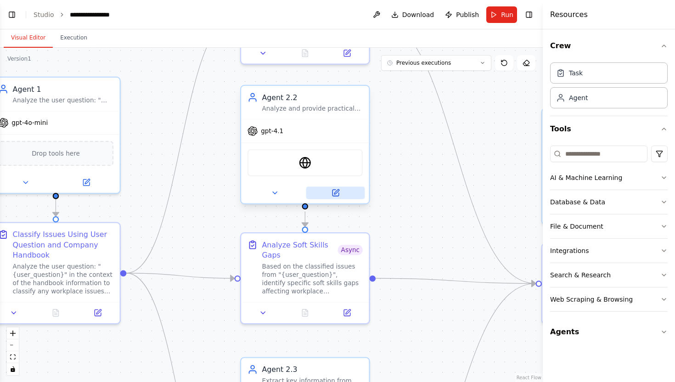
click at [323, 191] on button at bounding box center [335, 193] width 59 height 12
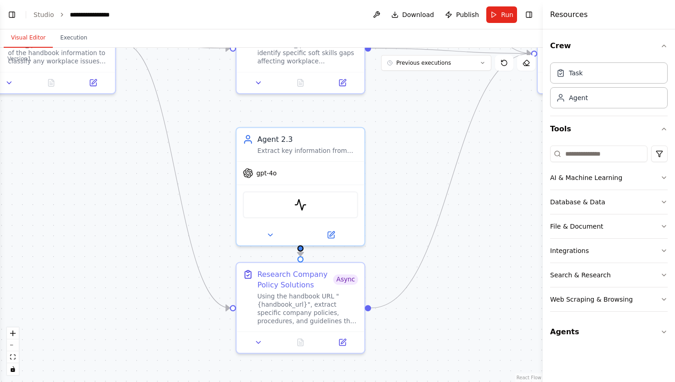
drag, startPoint x: 194, startPoint y: 203, endPoint x: 189, endPoint y: -28, distance: 230.2
click at [189, 0] on html "BETA Hello! I'm the CrewAI assistant. What kind of automation do you want to bu…" at bounding box center [337, 191] width 675 height 382
click at [357, 235] on button at bounding box center [331, 233] width 59 height 12
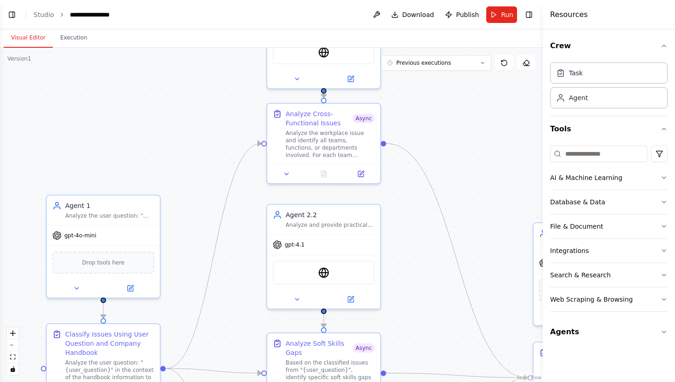
scroll to position [422, 0]
click at [495, 11] on button "Run" at bounding box center [501, 14] width 31 height 17
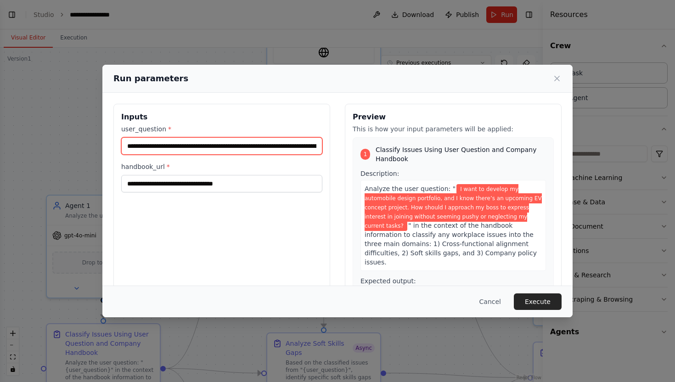
scroll to position [0, 458]
drag, startPoint x: 125, startPoint y: 147, endPoint x: 547, endPoint y: 147, distance: 422.1
click at [547, 147] on div "**********" at bounding box center [337, 213] width 448 height 218
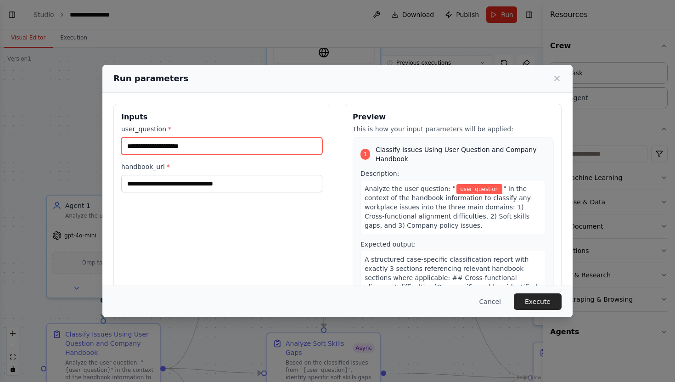
paste input "**********"
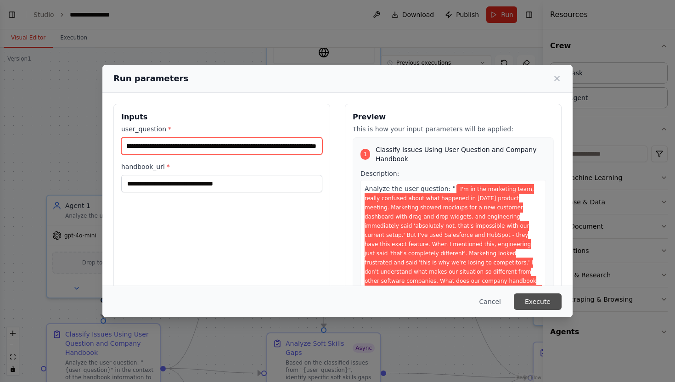
type input "**********"
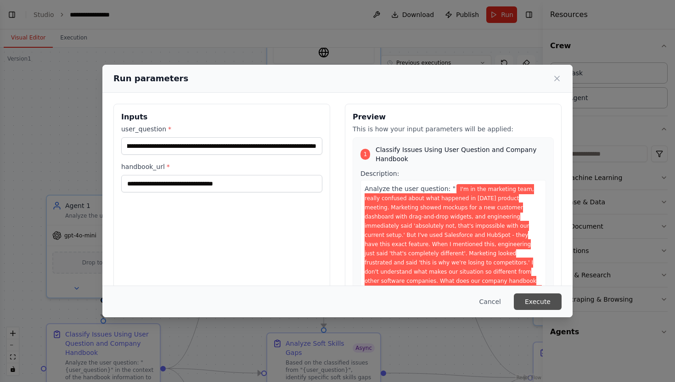
click at [548, 304] on button "Execute" at bounding box center [538, 301] width 48 height 17
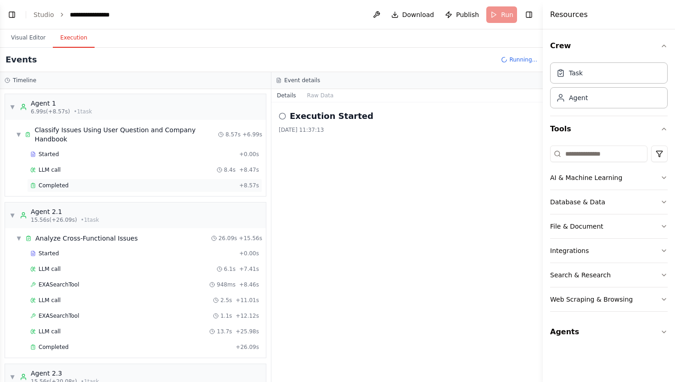
scroll to position [322, 0]
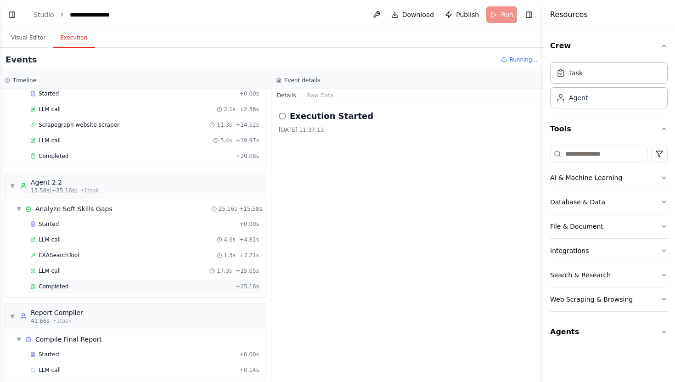
click at [83, 283] on div "Completed" at bounding box center [131, 286] width 202 height 7
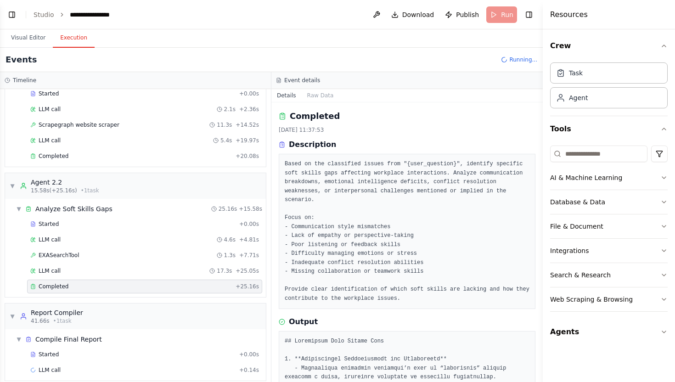
click at [83, 283] on div "Completed" at bounding box center [131, 286] width 202 height 7
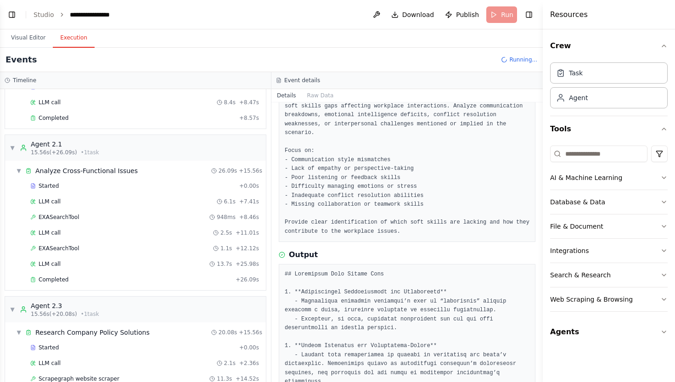
scroll to position [40, 0]
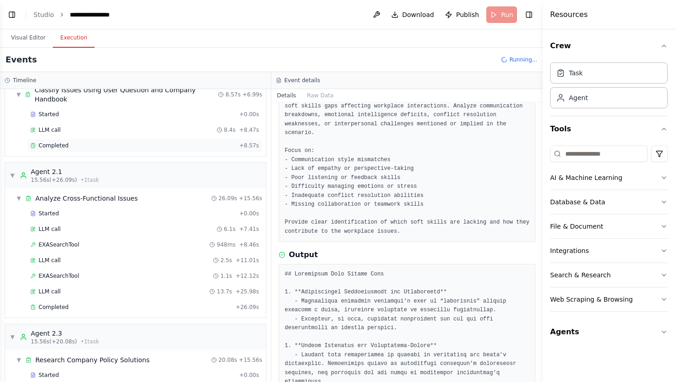
click at [90, 142] on div "Completed" at bounding box center [132, 145] width 205 height 7
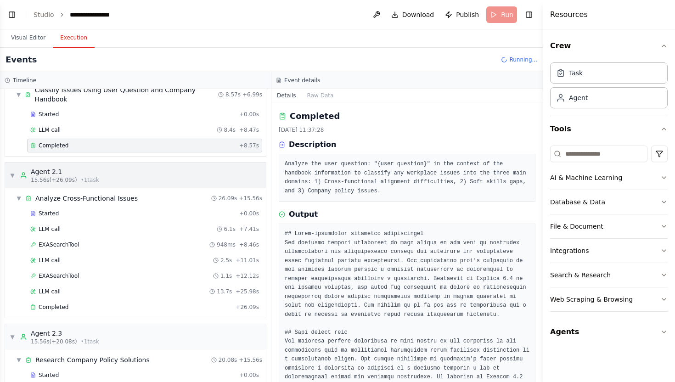
scroll to position [0, 0]
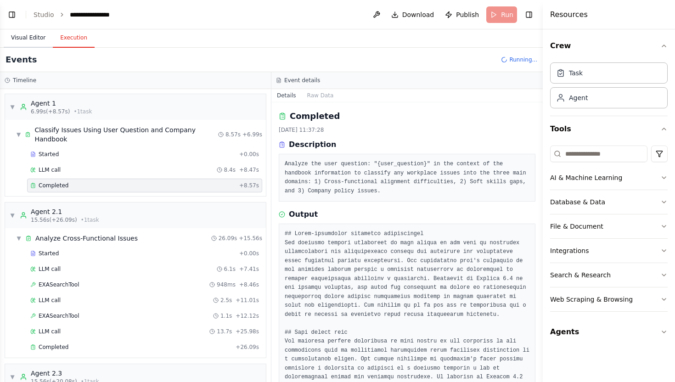
click at [28, 45] on button "Visual Editor" at bounding box center [28, 37] width 49 height 19
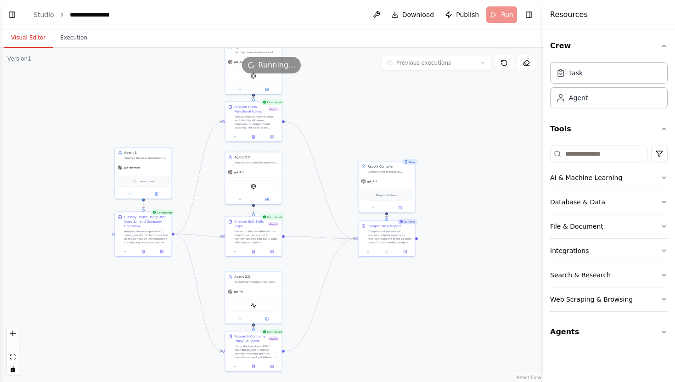
drag, startPoint x: 79, startPoint y: 85, endPoint x: 138, endPoint y: 95, distance: 59.7
click at [138, 95] on div ".deletable-edge-delete-btn { width: 20px; height: 20px; border: 0px solid #ffff…" at bounding box center [271, 215] width 543 height 334
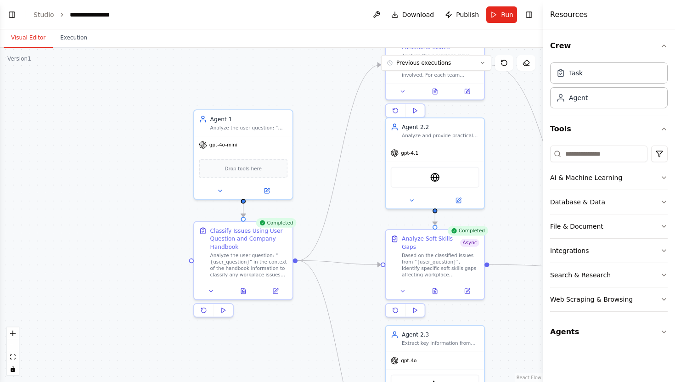
drag, startPoint x: 165, startPoint y: 210, endPoint x: 270, endPoint y: 214, distance: 105.3
click at [270, 214] on div ".deletable-edge-delete-btn { width: 20px; height: 20px; border: 0px solid #ffff…" at bounding box center [271, 215] width 543 height 334
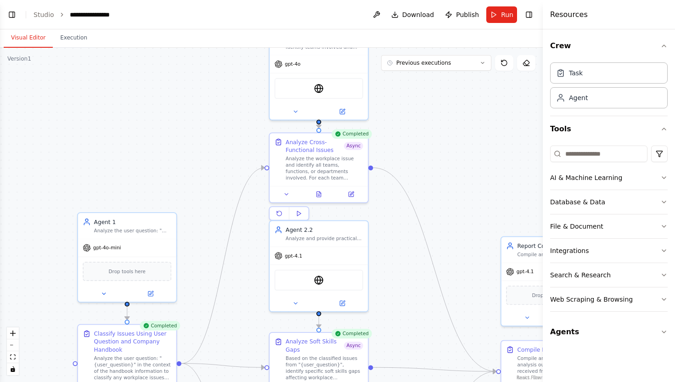
drag, startPoint x: 315, startPoint y: 186, endPoint x: 192, endPoint y: 298, distance: 165.5
click at [192, 298] on div ".deletable-edge-delete-btn { width: 20px; height: 20px; border: 0px solid #ffff…" at bounding box center [271, 215] width 543 height 334
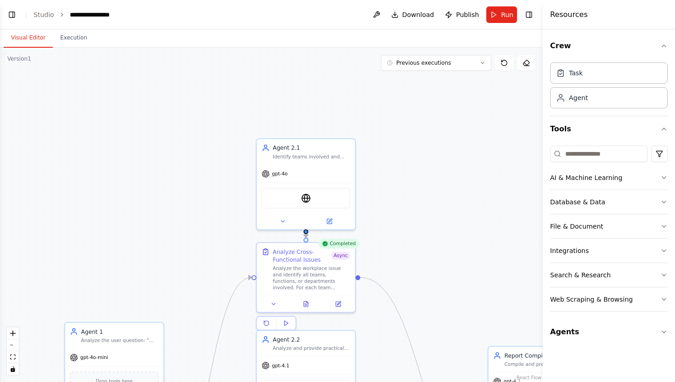
drag, startPoint x: 425, startPoint y: 140, endPoint x: 418, endPoint y: 241, distance: 101.3
click at [418, 241] on div ".deletable-edge-delete-btn { width: 20px; height: 20px; border: 0px solid #ffff…" at bounding box center [271, 215] width 543 height 334
click at [333, 162] on div "Agent 2.1 Identify teams involved and map their operational characteristics. Fo…" at bounding box center [306, 151] width 98 height 26
click at [334, 220] on button at bounding box center [329, 220] width 45 height 10
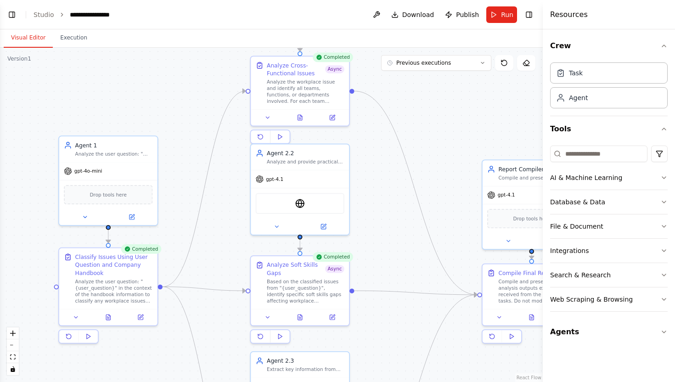
drag, startPoint x: 461, startPoint y: 240, endPoint x: 455, endPoint y: 54, distance: 186.6
click at [455, 54] on div ".deletable-edge-delete-btn { width: 20px; height: 20px; border: 0px solid #ffff…" at bounding box center [271, 215] width 543 height 334
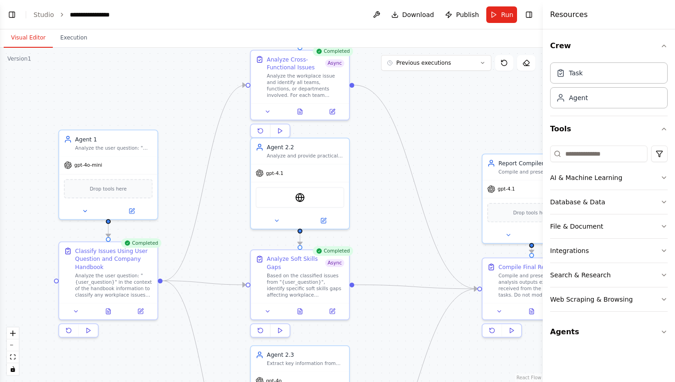
drag, startPoint x: 353, startPoint y: 226, endPoint x: 353, endPoint y: 219, distance: 7.3
click at [353, 219] on div ".deletable-edge-delete-btn { width: 20px; height: 20px; border: 0px solid #ffff…" at bounding box center [271, 215] width 543 height 334
click at [335, 219] on button at bounding box center [323, 218] width 45 height 10
click at [325, 220] on icon at bounding box center [323, 217] width 6 height 6
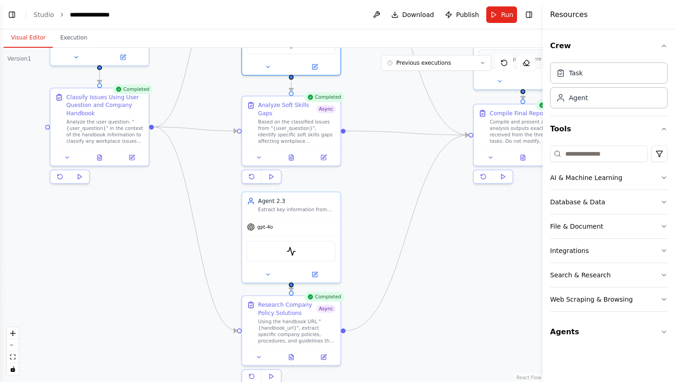
drag, startPoint x: 369, startPoint y: 237, endPoint x: 360, endPoint y: 83, distance: 153.7
click at [360, 83] on div ".deletable-edge-delete-btn { width: 20px; height: 20px; border: 0px solid #ffff…" at bounding box center [271, 215] width 543 height 334
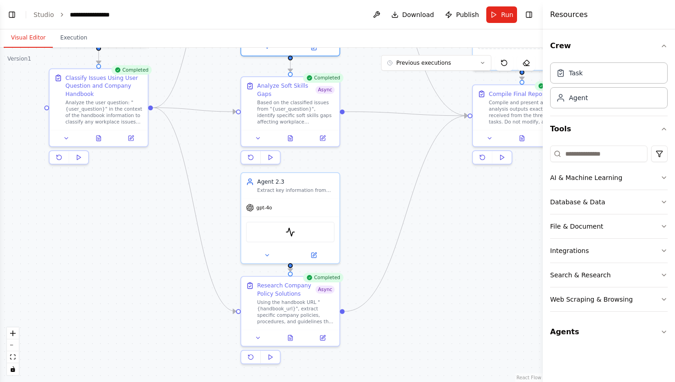
drag, startPoint x: 356, startPoint y: 213, endPoint x: 356, endPoint y: 168, distance: 45.0
click at [356, 168] on div ".deletable-edge-delete-btn { width: 20px; height: 20px; border: 0px solid #ffff…" at bounding box center [271, 215] width 543 height 334
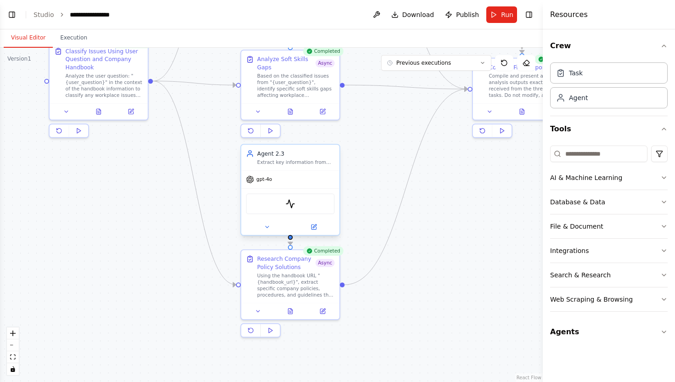
click at [325, 162] on div "Extract key information from {handbook_url} that directly answers company polic…" at bounding box center [296, 162] width 78 height 6
click at [323, 230] on button at bounding box center [313, 227] width 45 height 10
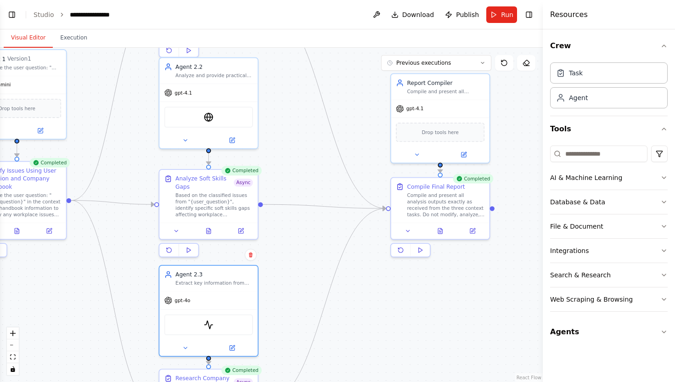
drag, startPoint x: 356, startPoint y: 208, endPoint x: 274, endPoint y: 327, distance: 144.7
click at [274, 327] on div ".deletable-edge-delete-btn { width: 20px; height: 20px; border: 0px solid #ffff…" at bounding box center [271, 215] width 543 height 334
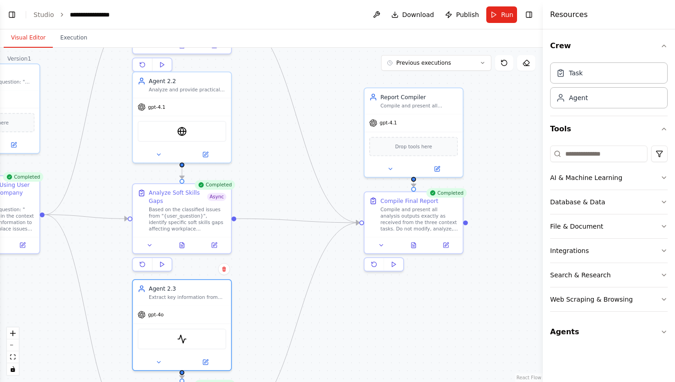
drag, startPoint x: 424, startPoint y: 305, endPoint x: 392, endPoint y: 324, distance: 37.9
click at [392, 324] on div ".deletable-edge-delete-btn { width: 20px; height: 20px; border: 0px solid #ffff…" at bounding box center [271, 215] width 543 height 334
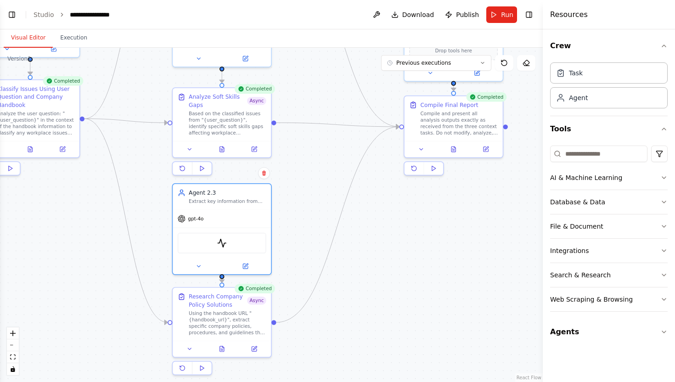
drag, startPoint x: 306, startPoint y: 315, endPoint x: 403, endPoint y: 174, distance: 170.8
click at [403, 174] on div ".deletable-edge-delete-btn { width: 20px; height: 20px; border: 0px solid #ffff…" at bounding box center [271, 215] width 543 height 334
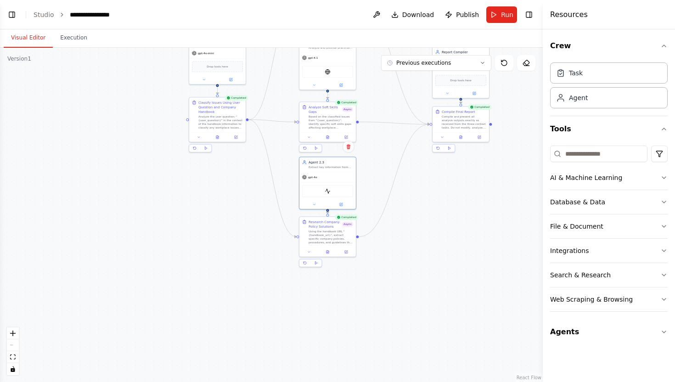
drag, startPoint x: 402, startPoint y: 175, endPoint x: 402, endPoint y: 273, distance: 97.8
click at [402, 273] on div ".deletable-edge-delete-btn { width: 20px; height: 20px; border: 0px solid #ffff…" at bounding box center [271, 215] width 543 height 334
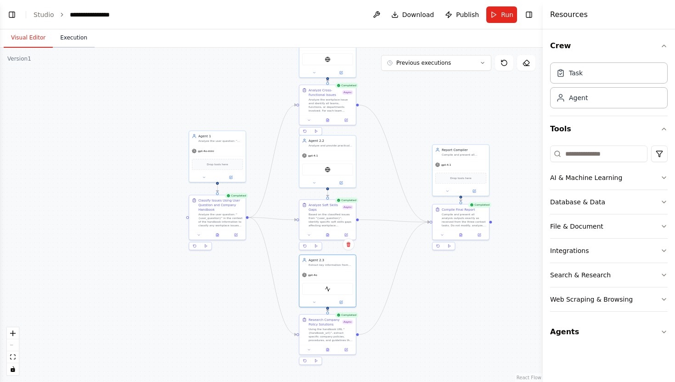
click at [85, 31] on button "Execution" at bounding box center [74, 37] width 42 height 19
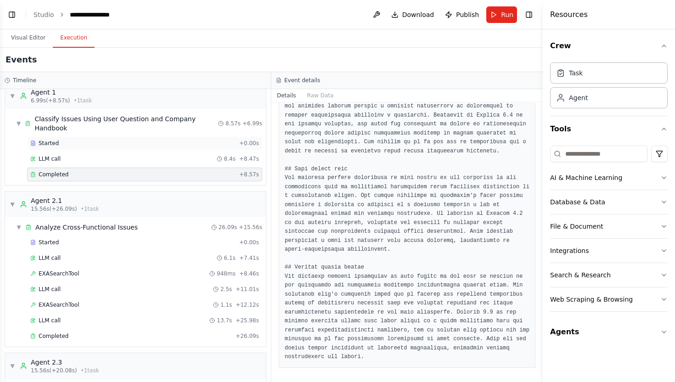
scroll to position [14, 0]
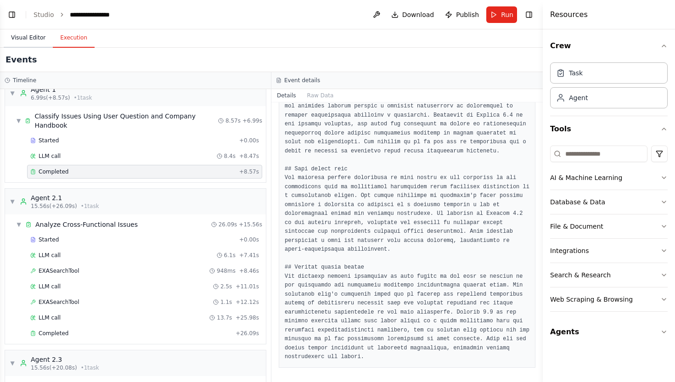
click at [33, 39] on button "Visual Editor" at bounding box center [28, 37] width 49 height 19
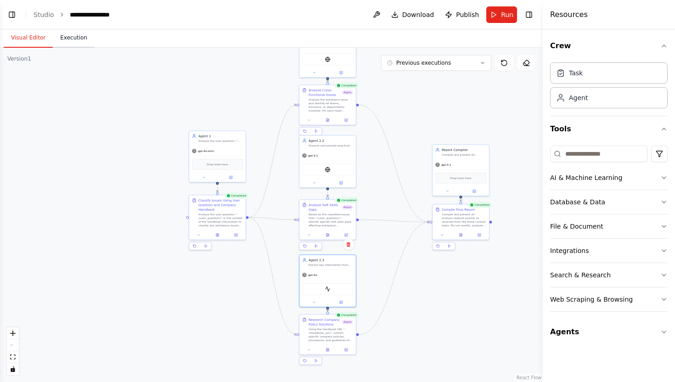
click at [58, 39] on button "Execution" at bounding box center [74, 37] width 42 height 19
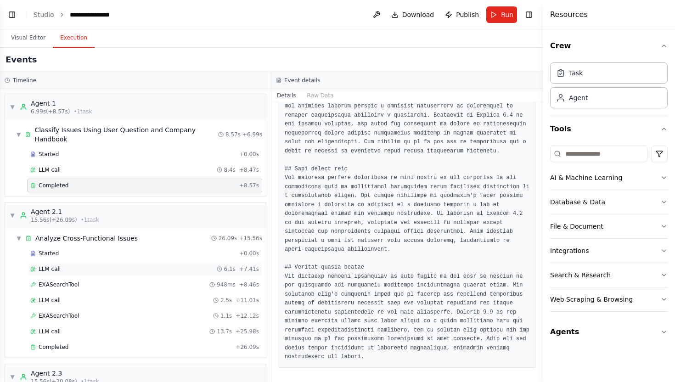
scroll to position [45, 0]
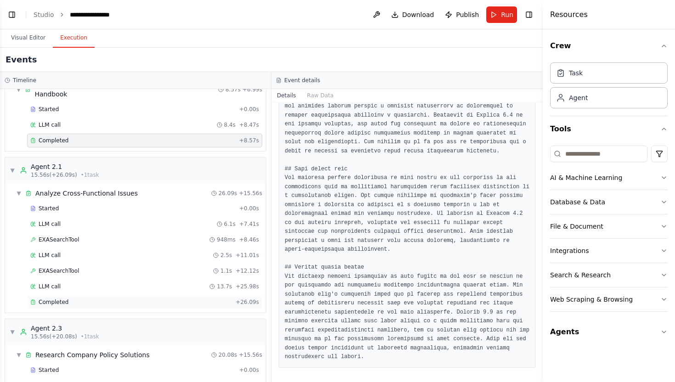
click at [79, 299] on div "Completed" at bounding box center [131, 302] width 202 height 7
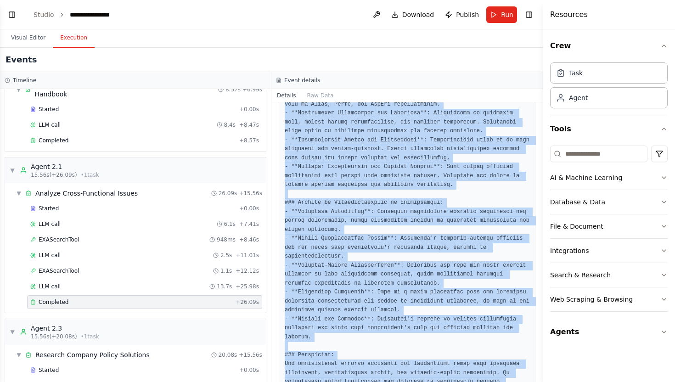
scroll to position [558, 0]
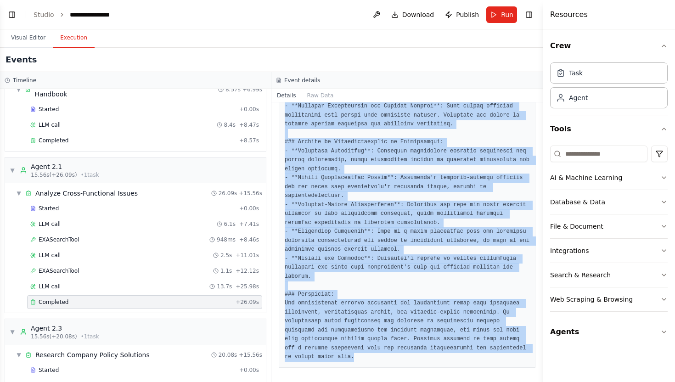
drag, startPoint x: 285, startPoint y: 237, endPoint x: 410, endPoint y: 382, distance: 191.5
click at [410, 382] on div "Completed 26/09/2025, 11:37:54 Description Analyze the workplace issue and iden…" at bounding box center [406, 242] width 271 height 280
copy pre "## Analysis of Cross-Functional Alignment Difficulties ### Teams Involved: 1. *…"
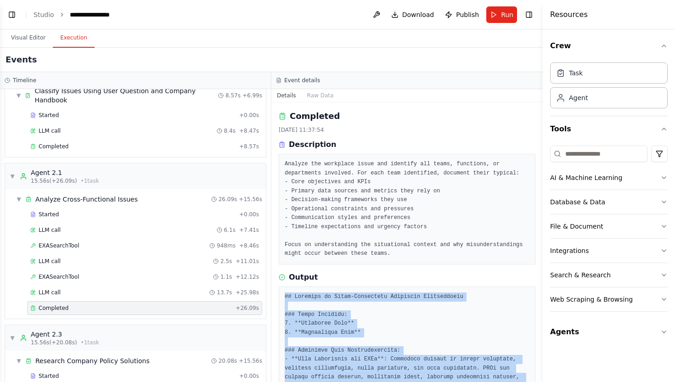
scroll to position [0, 0]
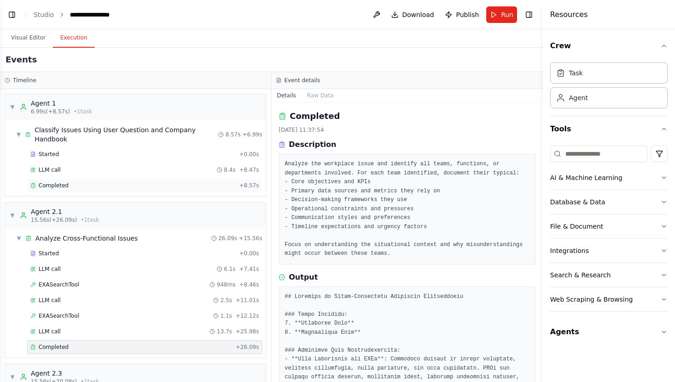
click at [91, 182] on div "Completed" at bounding box center [132, 185] width 205 height 7
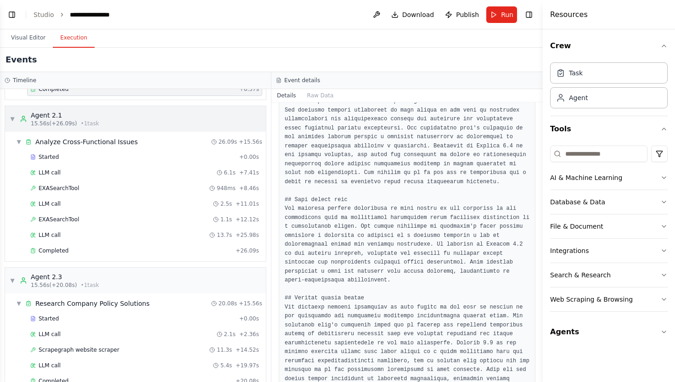
scroll to position [77, 0]
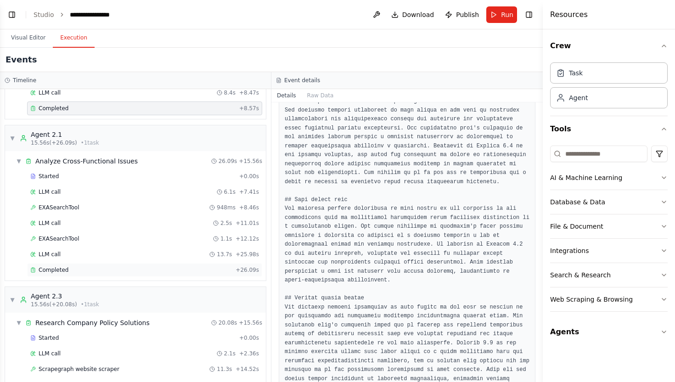
click at [75, 266] on div "Completed" at bounding box center [131, 269] width 202 height 7
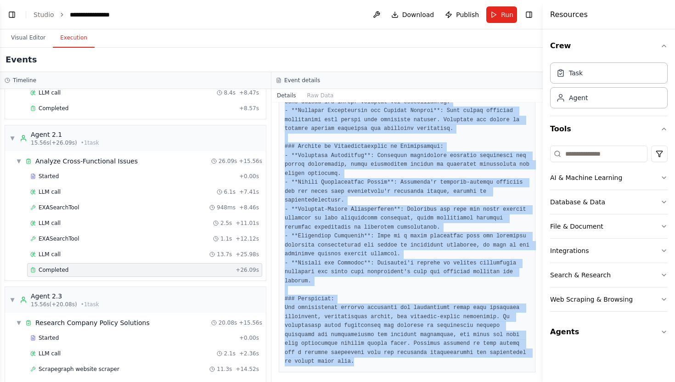
scroll to position [558, 0]
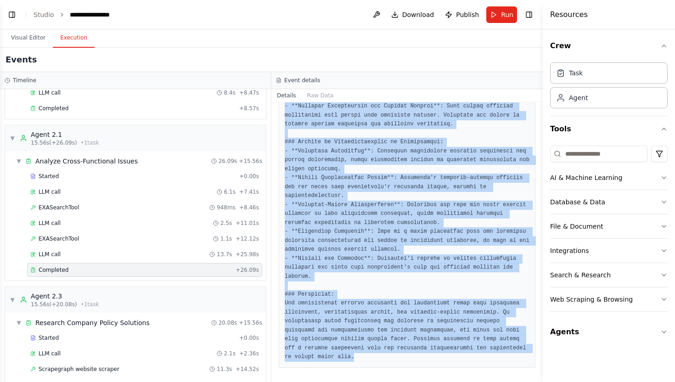
drag, startPoint x: 284, startPoint y: 171, endPoint x: 387, endPoint y: 382, distance: 234.2
click at [387, 382] on div "Completed 26/09/2025, 11:37:54 Description Analyze the workplace issue and iden…" at bounding box center [406, 242] width 271 height 280
copy pre "## Analysis of Cross-Functional Alignment Difficulties ### Teams Involved: 1. *…"
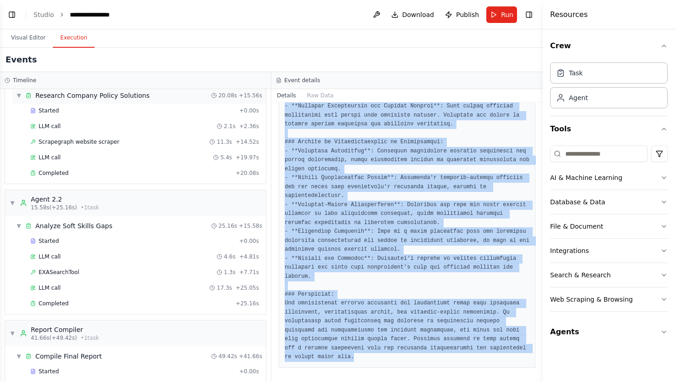
scroll to position [309, 0]
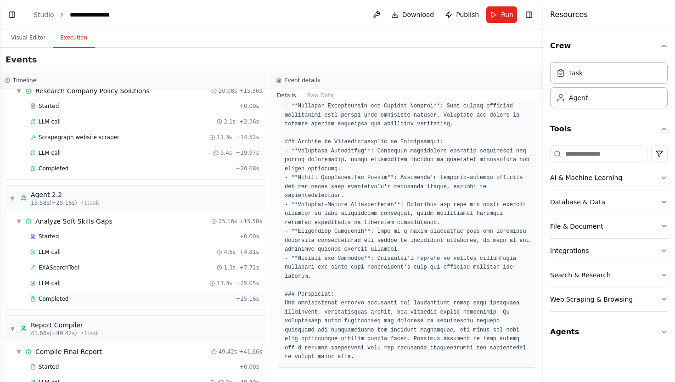
click at [81, 295] on div "Completed" at bounding box center [131, 298] width 202 height 7
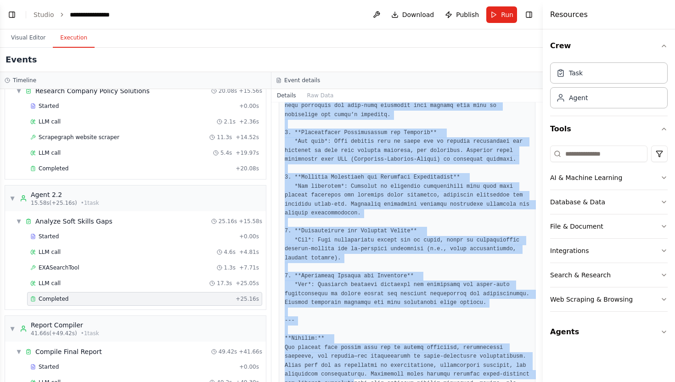
scroll to position [818, 0]
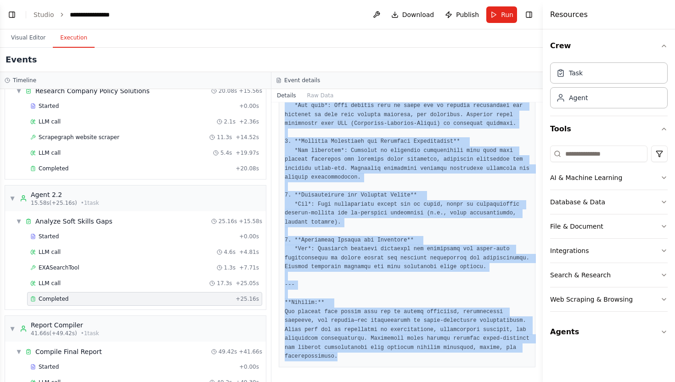
drag, startPoint x: 286, startPoint y: 249, endPoint x: 384, endPoint y: 381, distance: 164.5
click at [384, 381] on div "Completed 26/09/2025, 11:37:53 Description Based on the classified issues from …" at bounding box center [406, 242] width 271 height 280
copy pre "## Identified Soft Skills Gaps 1. **Constructive Communication and Explanation*…"
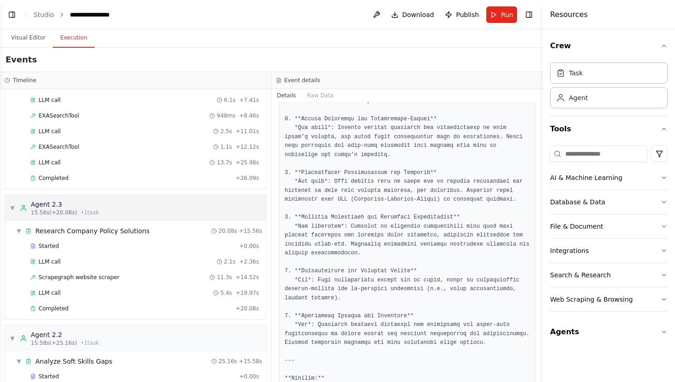
scroll to position [180, 0]
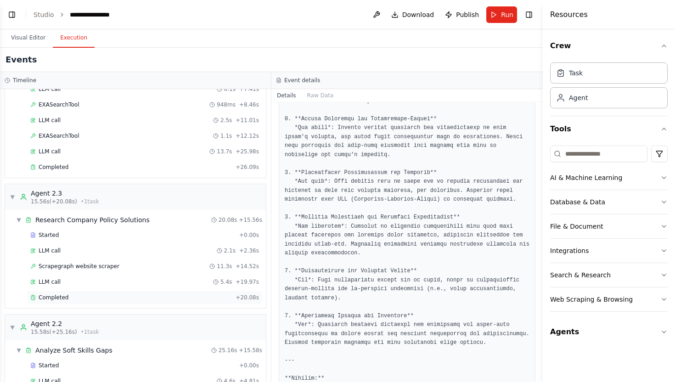
click at [80, 293] on div "Completed + 20.08s" at bounding box center [144, 298] width 235 height 14
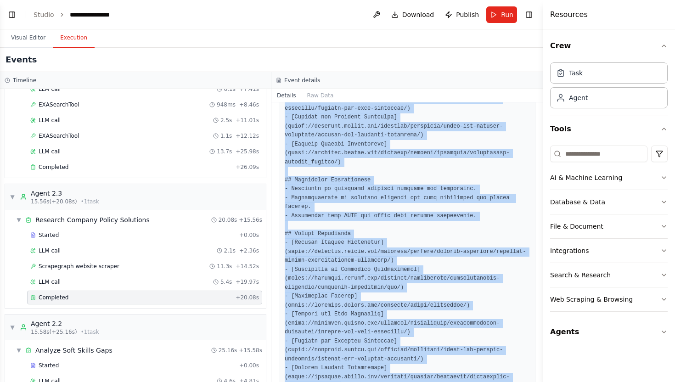
scroll to position [486, 0]
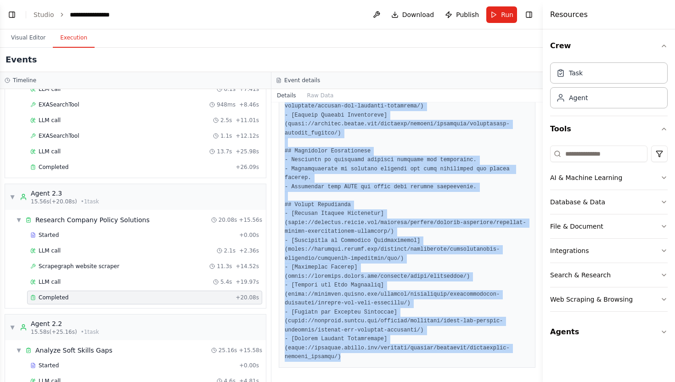
drag, startPoint x: 285, startPoint y: 256, endPoint x: 367, endPoint y: 382, distance: 149.9
click at [367, 382] on div "Completed 26/09/2025, 11:37:48 Description Using the handbook URL "{handbook_ur…" at bounding box center [406, 242] width 271 height 280
copy pre "## Relevant Company Policies - **Feature Request Evaluation**: The GitLab handb…"
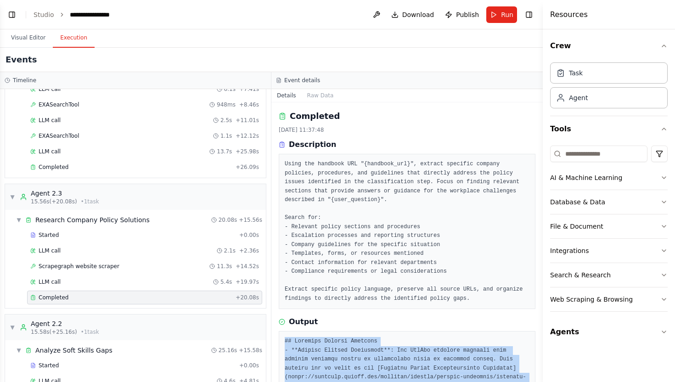
scroll to position [201, 0]
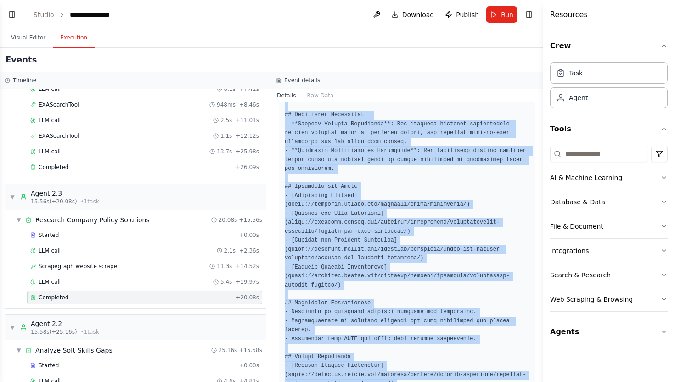
scroll to position [353, 0]
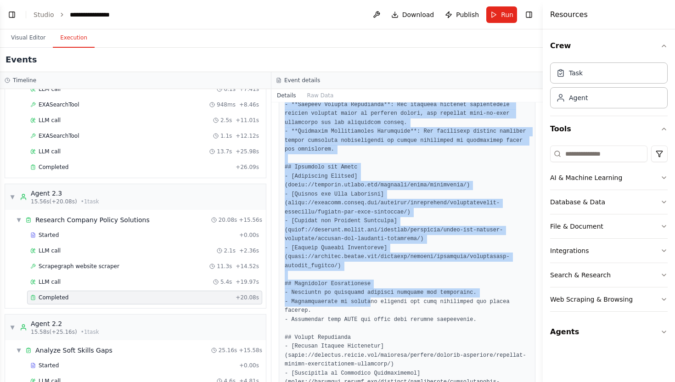
drag, startPoint x: 284, startPoint y: 223, endPoint x: 372, endPoint y: 299, distance: 115.6
click at [372, 299] on pre at bounding box center [407, 239] width 245 height 511
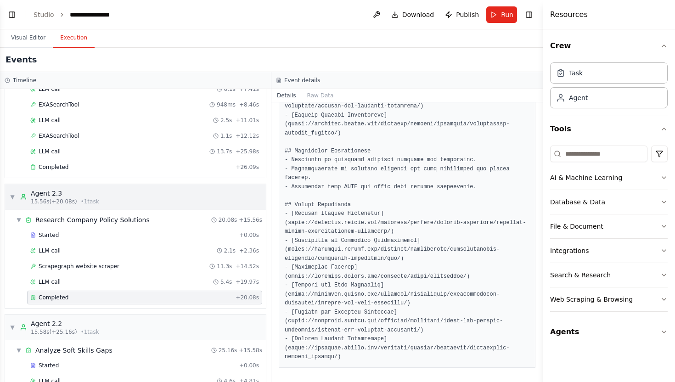
scroll to position [0, 0]
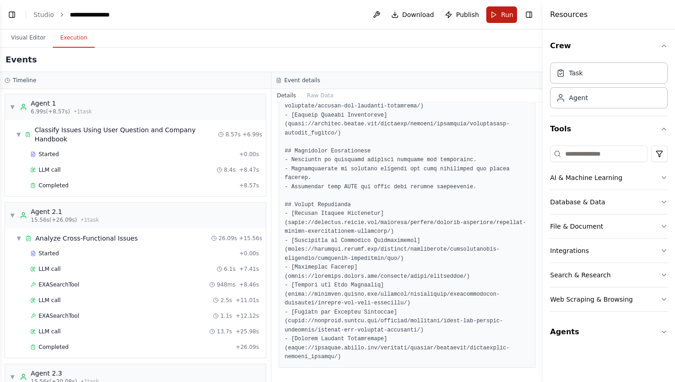
click at [498, 19] on button "Run" at bounding box center [501, 14] width 31 height 17
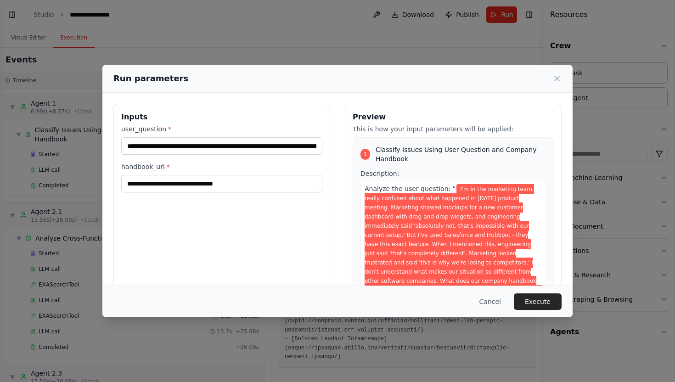
click at [552, 78] on div "Run parameters" at bounding box center [337, 78] width 448 height 13
